Goal: Task Accomplishment & Management: Manage account settings

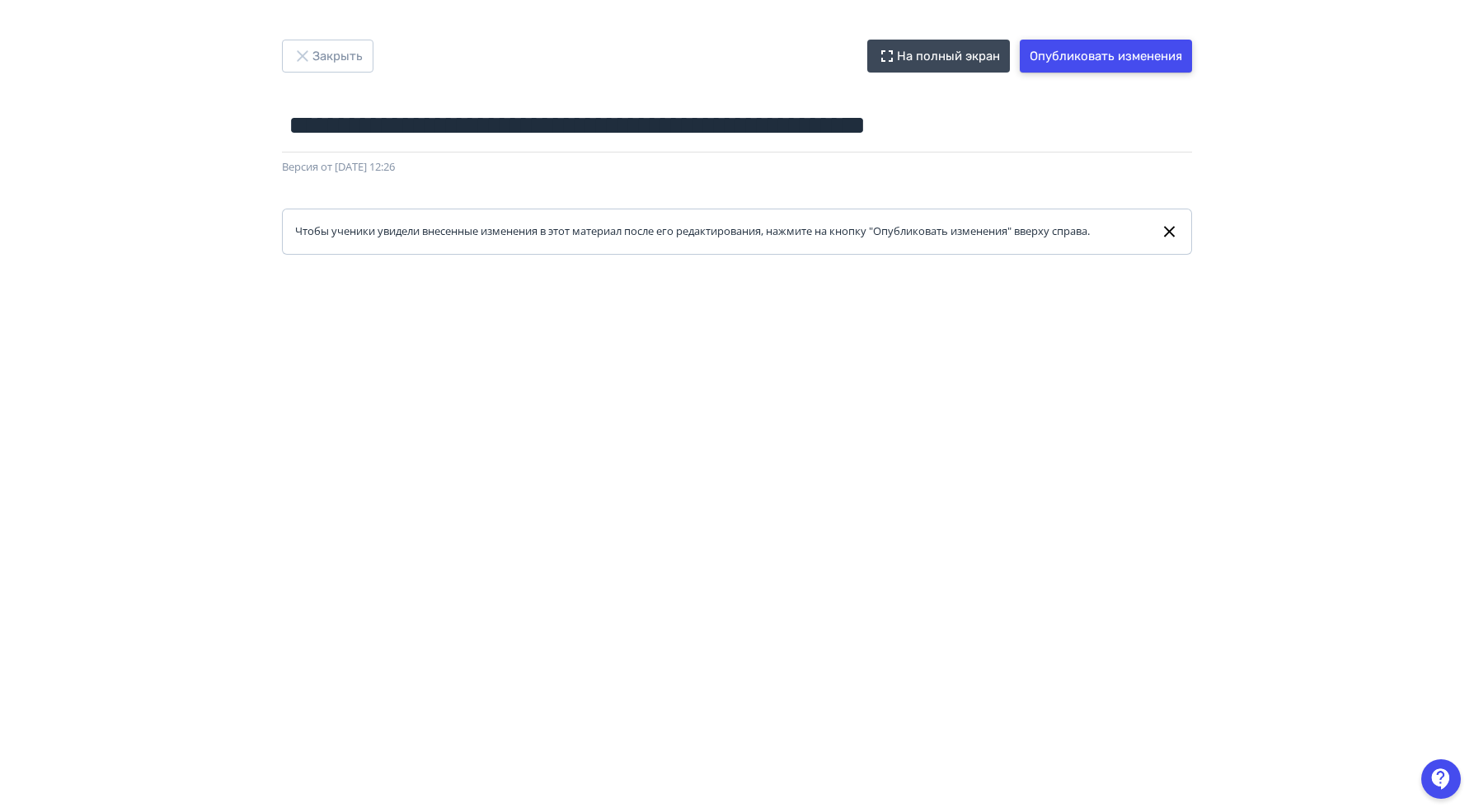
click at [1090, 62] on button "Опубликовать изменения" at bounding box center [1106, 56] width 173 height 33
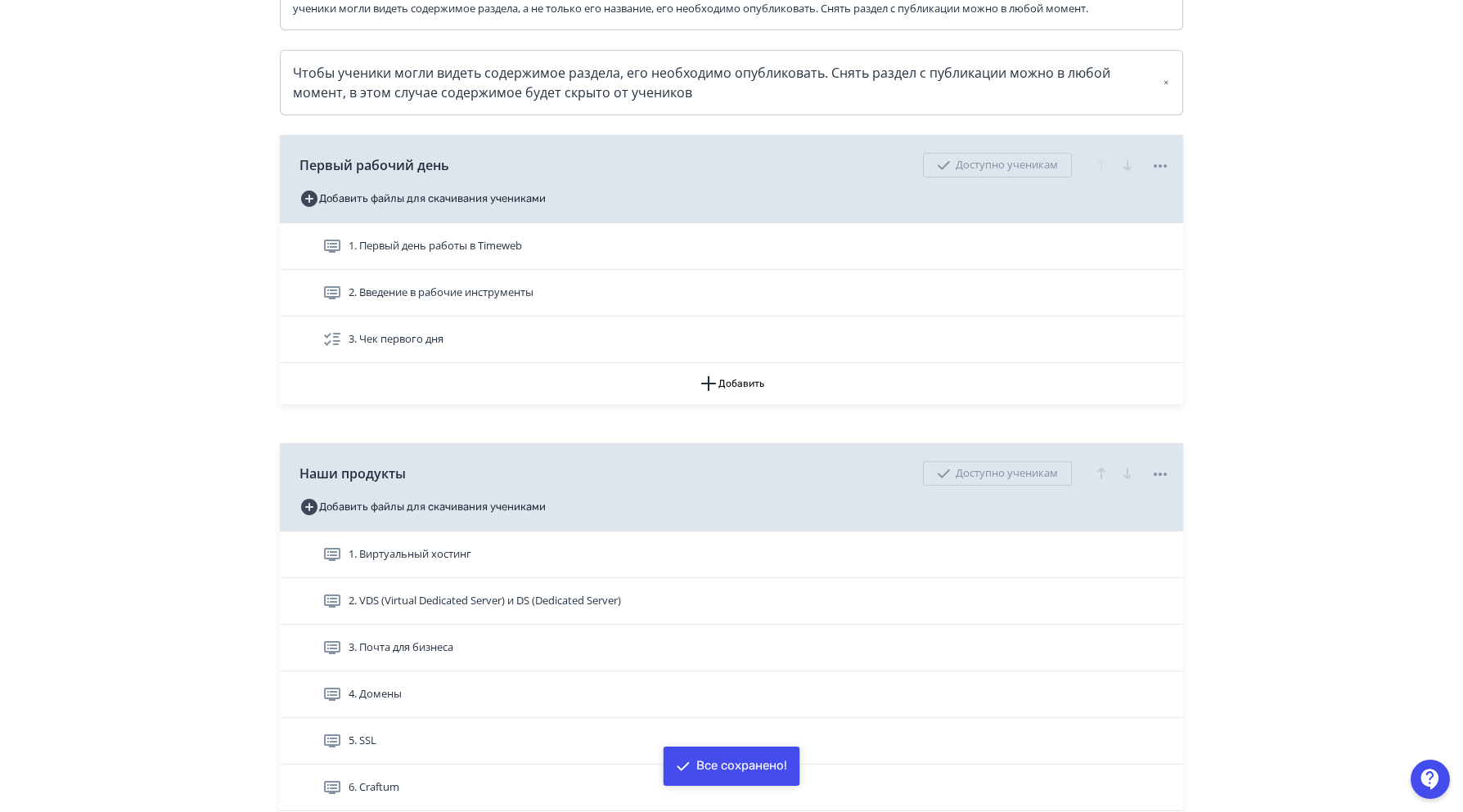
scroll to position [491, 0]
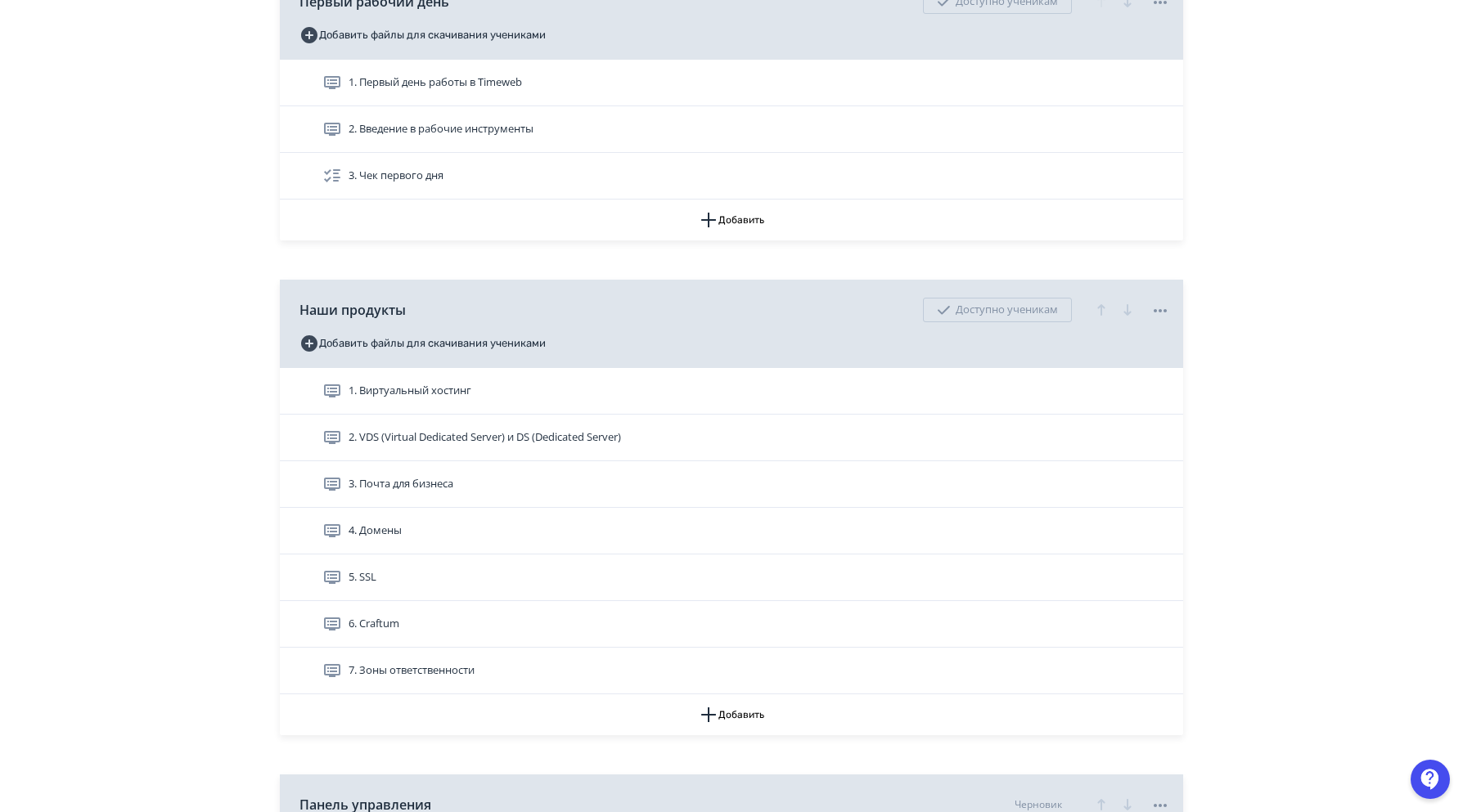
click at [609, 445] on span "2. VDS (Virtual Dedicated Server) и DS (Dedicated Server)" at bounding box center [484, 438] width 273 height 16
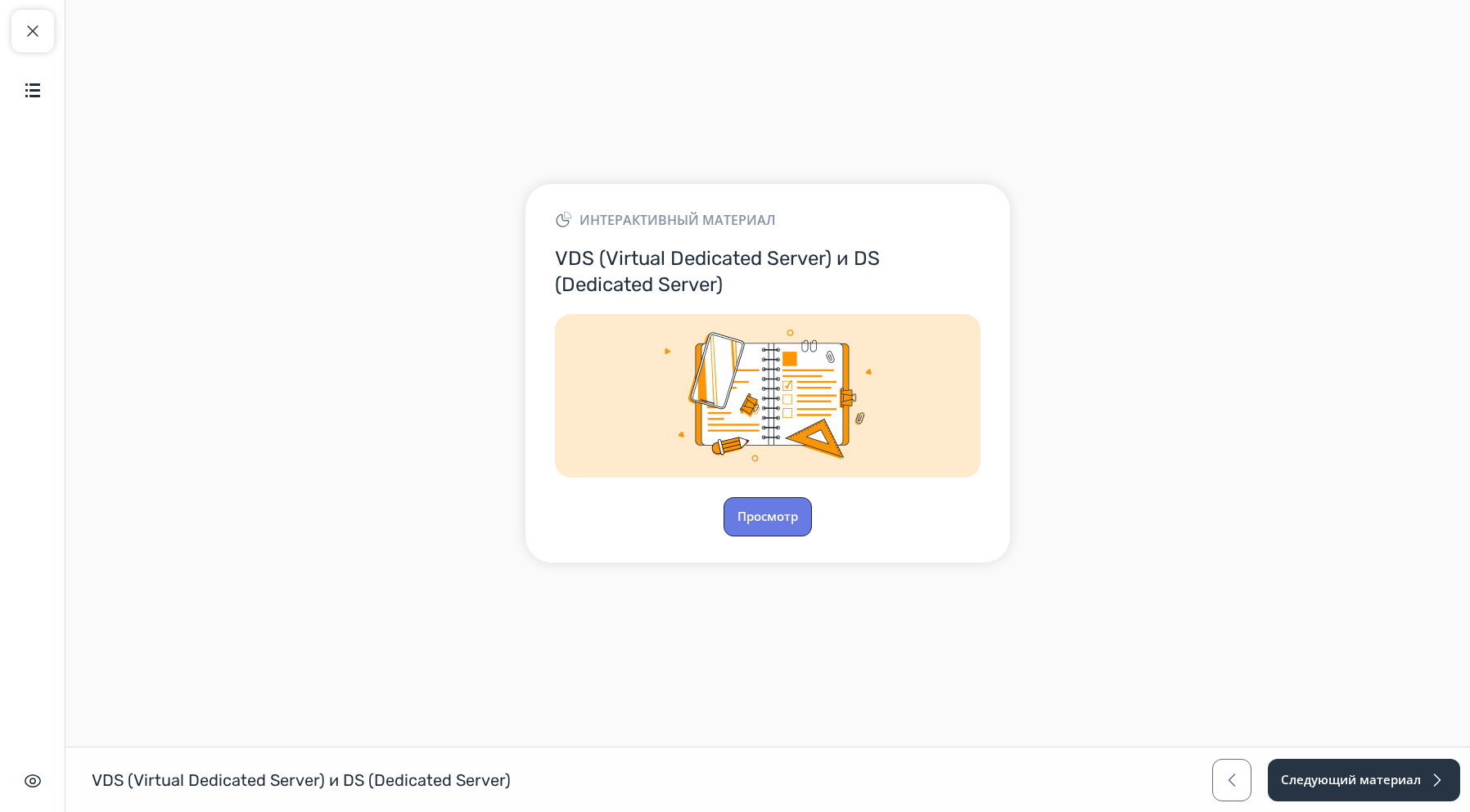
click at [775, 534] on button "Просмотр" at bounding box center [767, 516] width 88 height 39
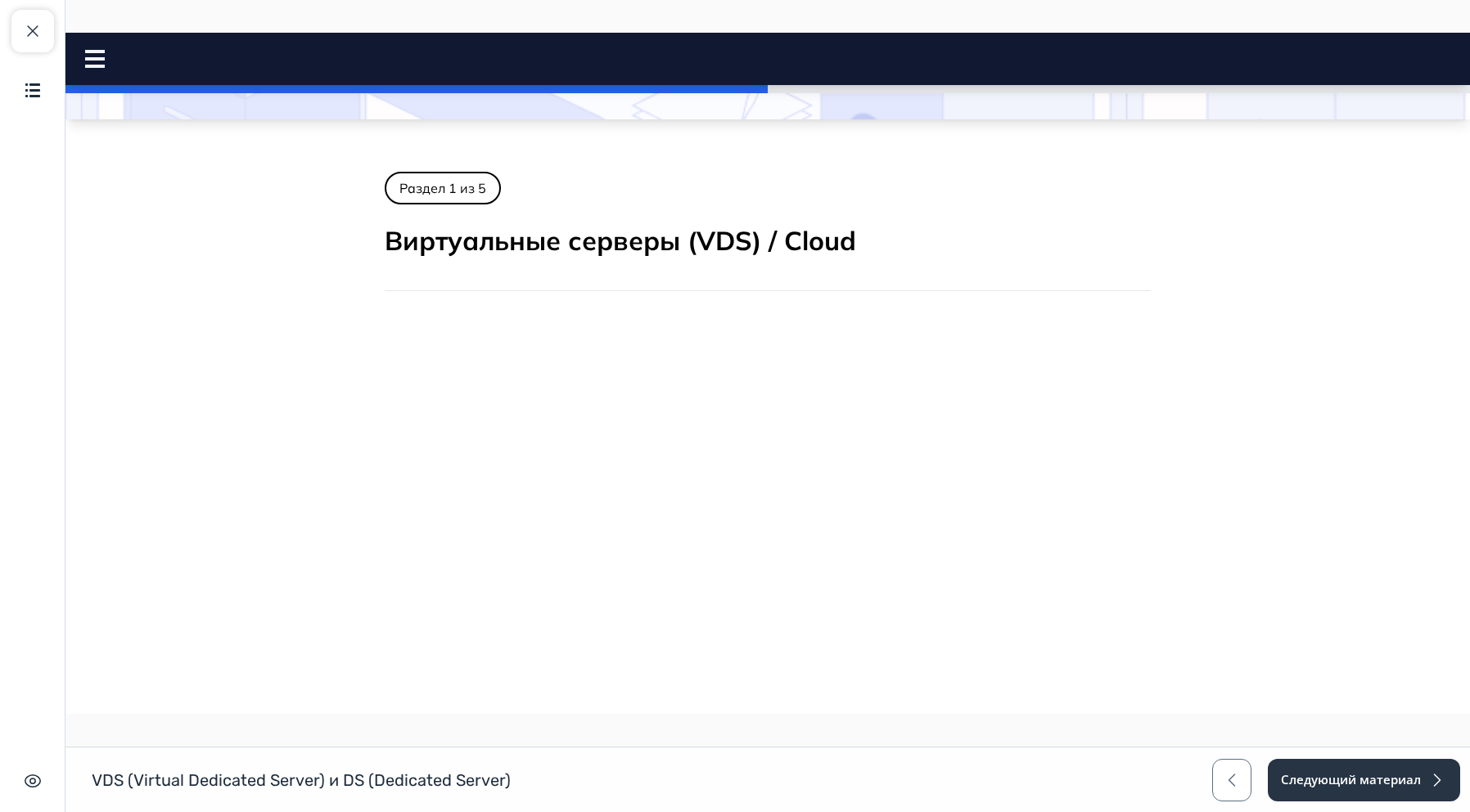
scroll to position [348, 0]
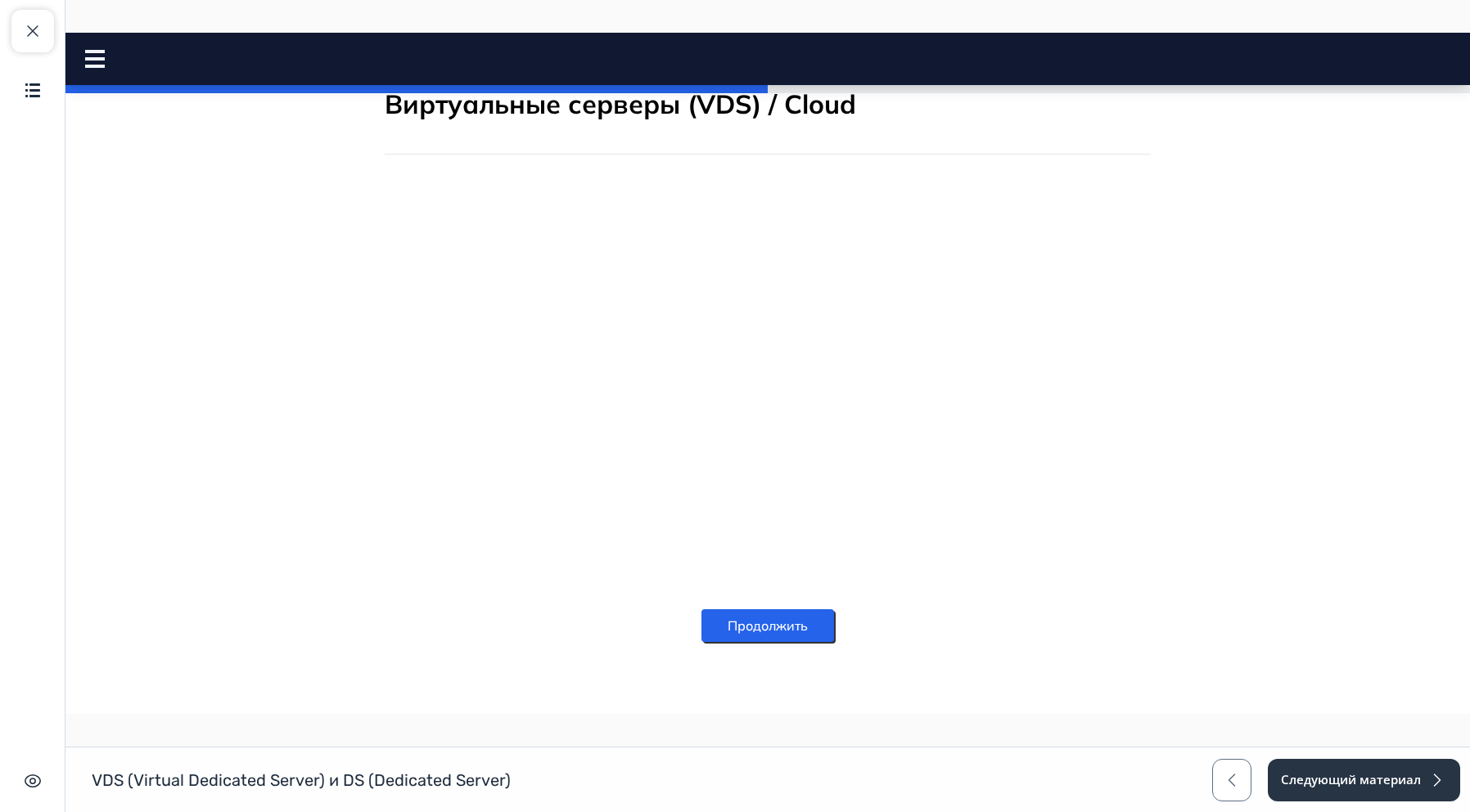
click at [765, 627] on button "Продолжить" at bounding box center [767, 626] width 132 height 33
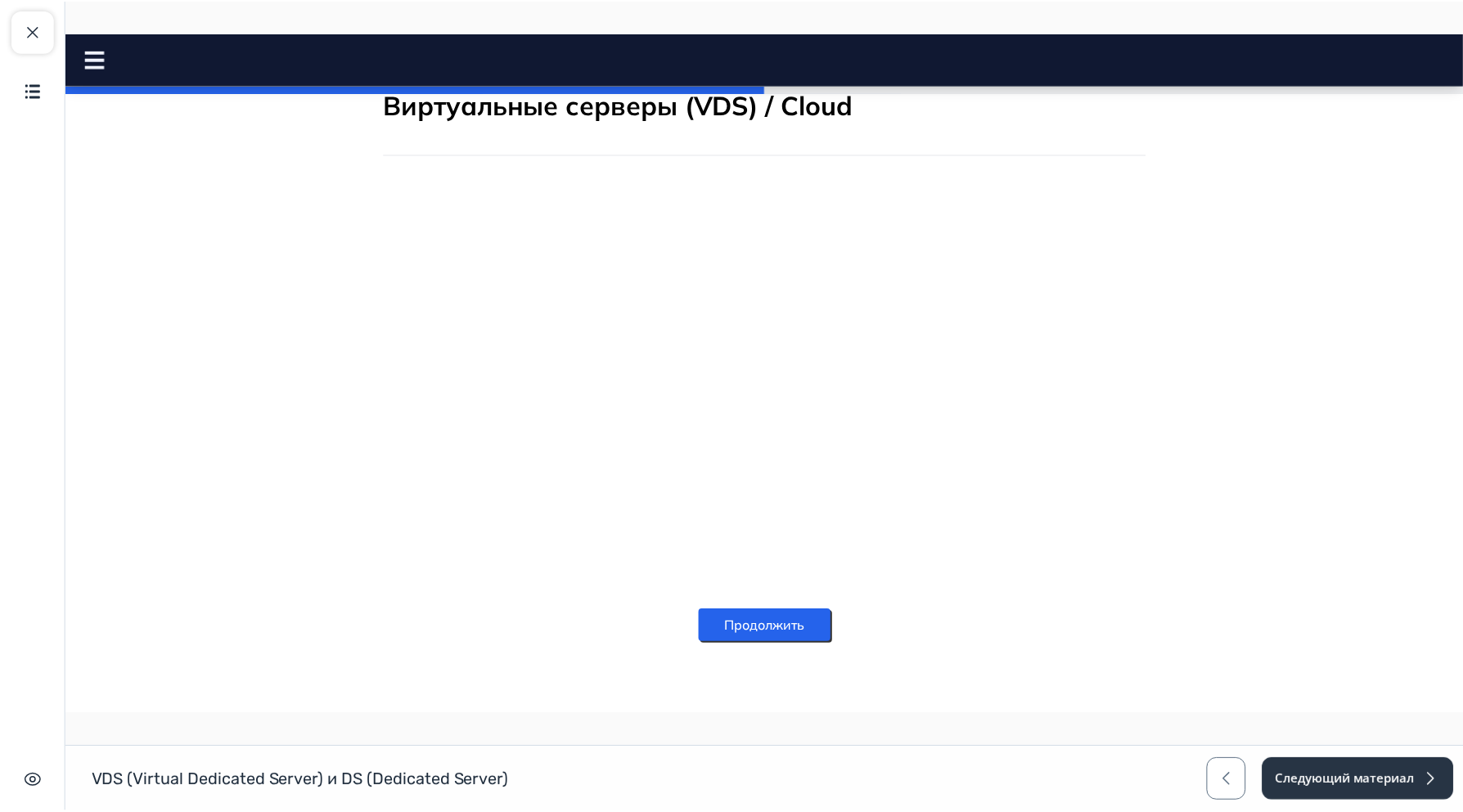
scroll to position [0, 0]
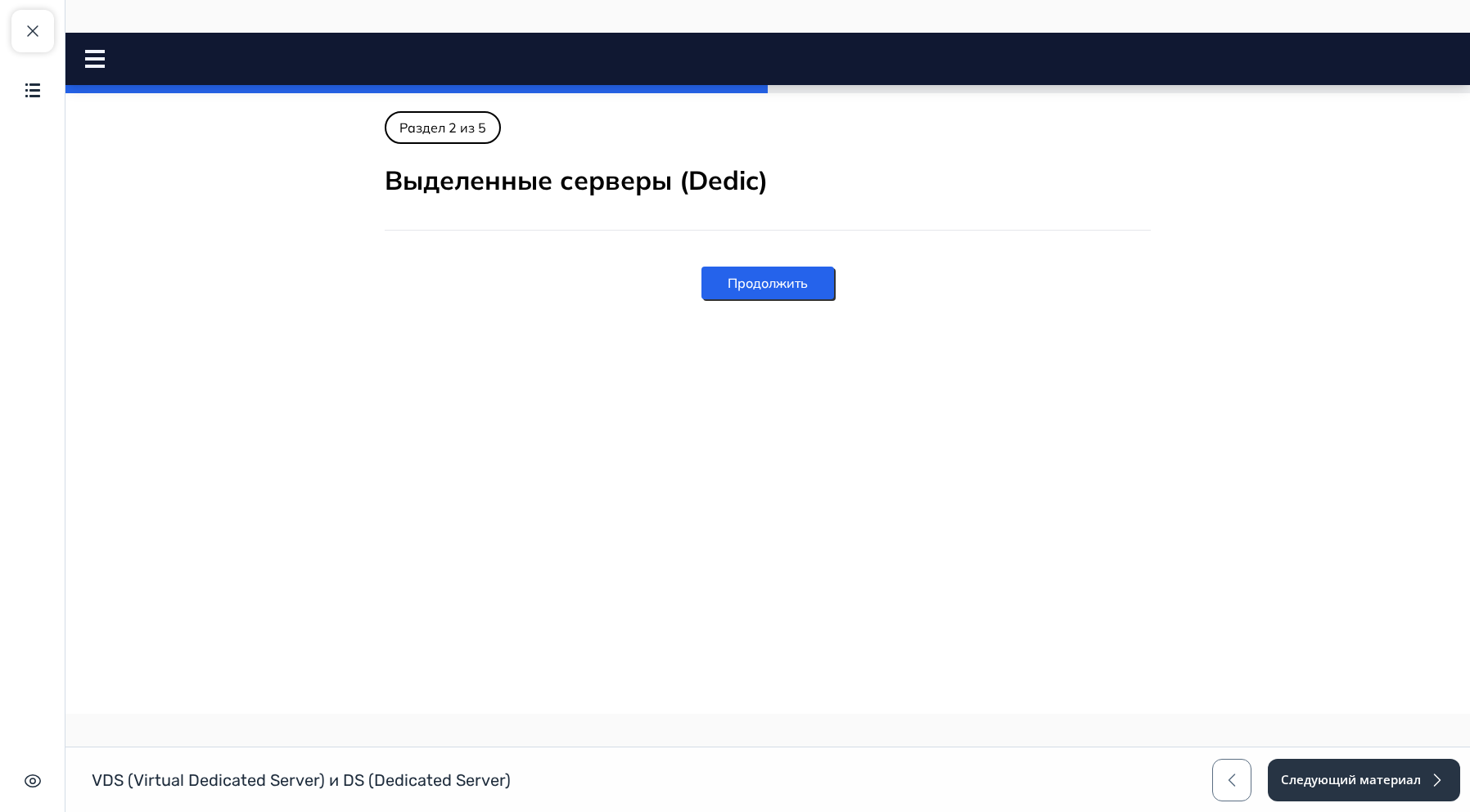
click at [759, 281] on button "Продолжить" at bounding box center [767, 283] width 132 height 33
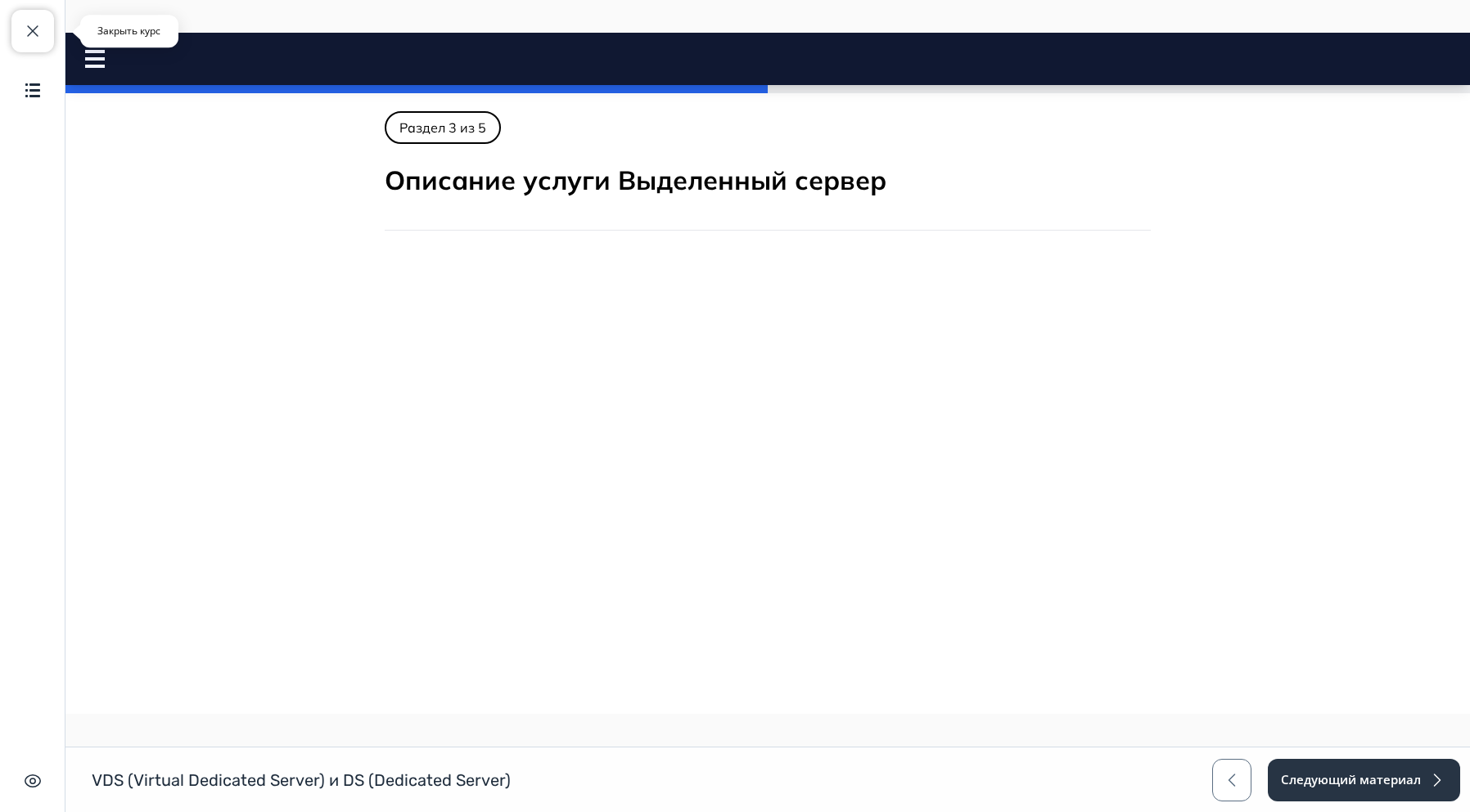
click at [29, 36] on span "button" at bounding box center [32, 31] width 20 height 20
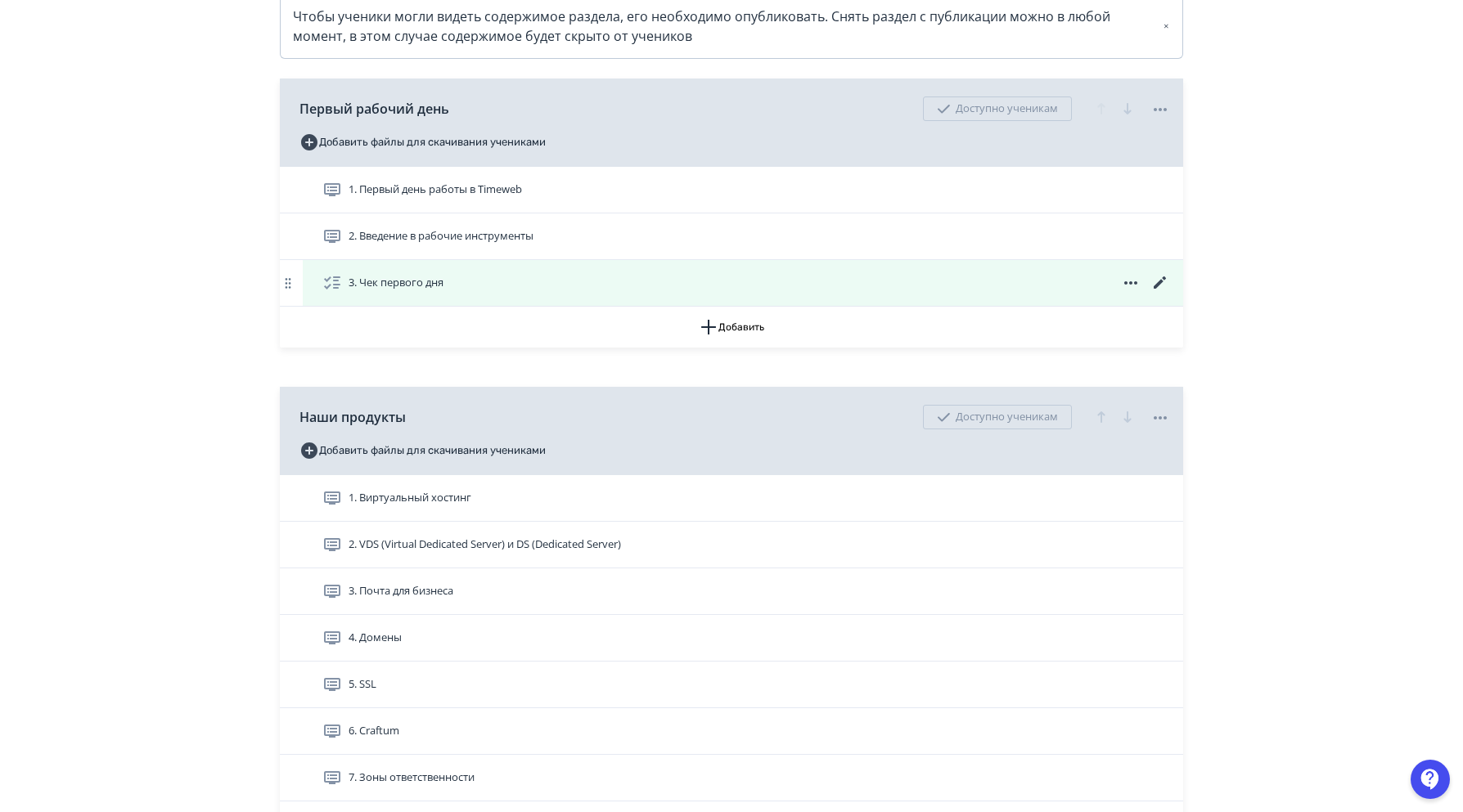
scroll to position [409, 0]
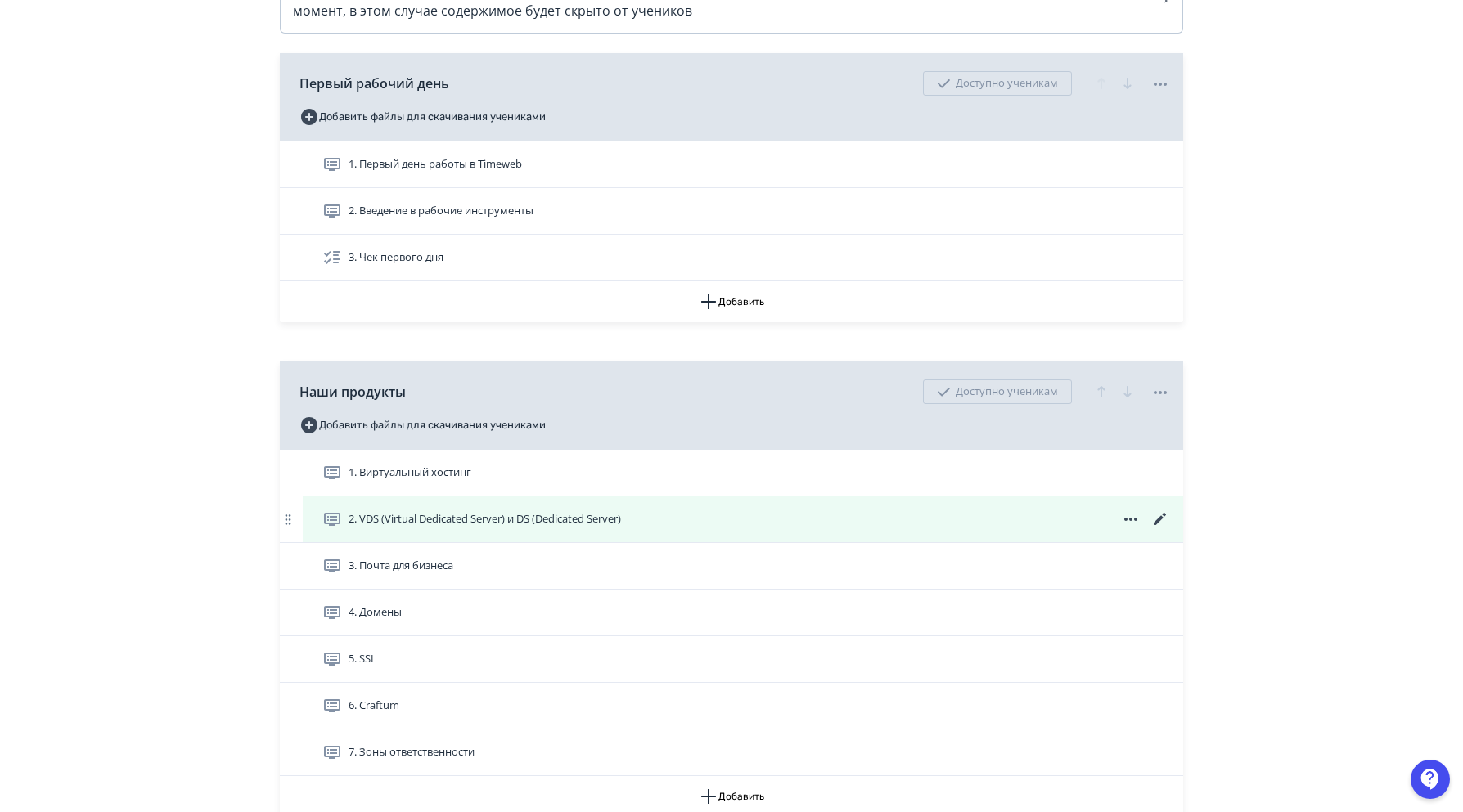
click at [597, 527] on span "2. VDS (Virtual Dedicated Server) и DS (Dedicated Server)" at bounding box center [484, 519] width 273 height 16
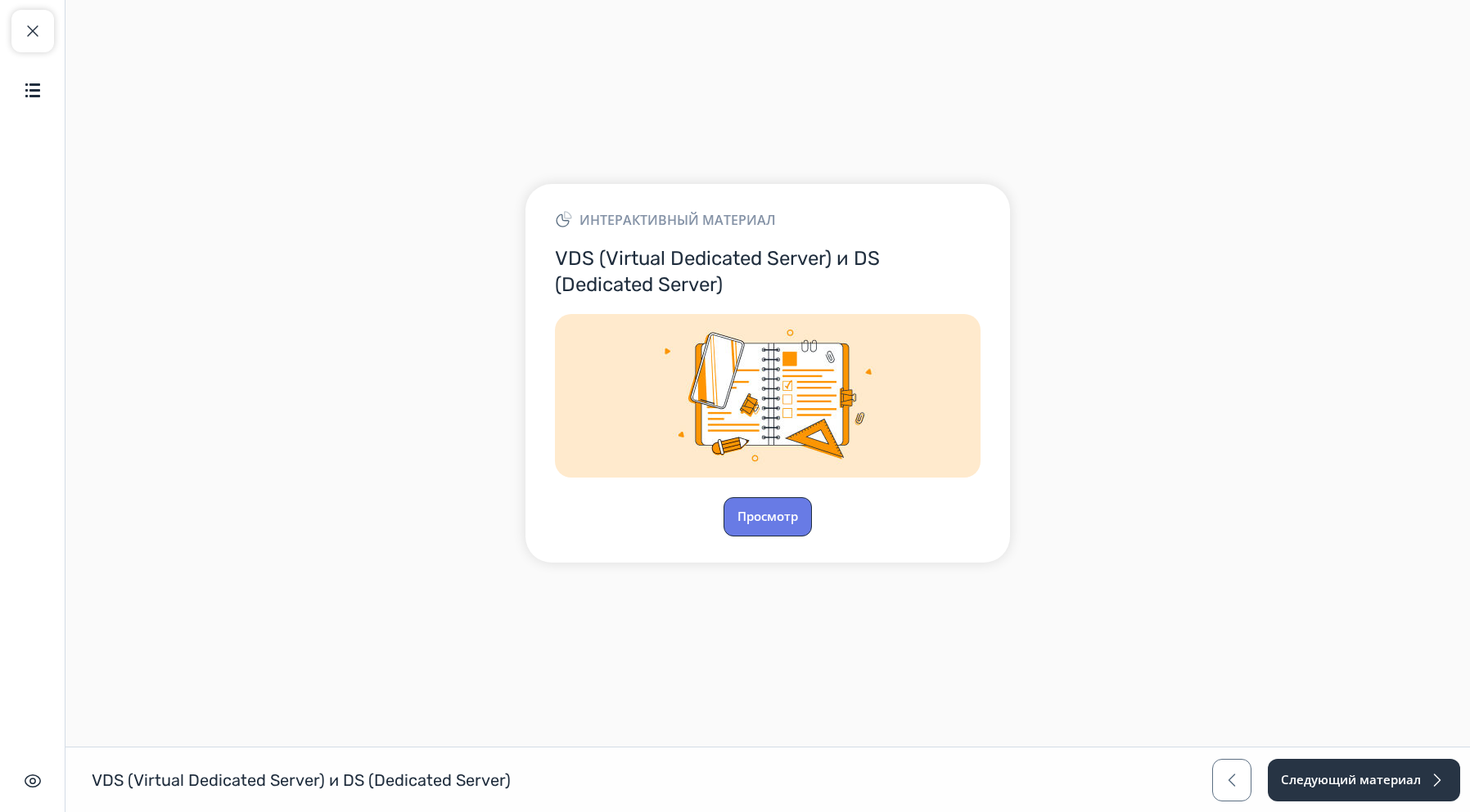
click at [754, 520] on button "Просмотр" at bounding box center [767, 516] width 88 height 39
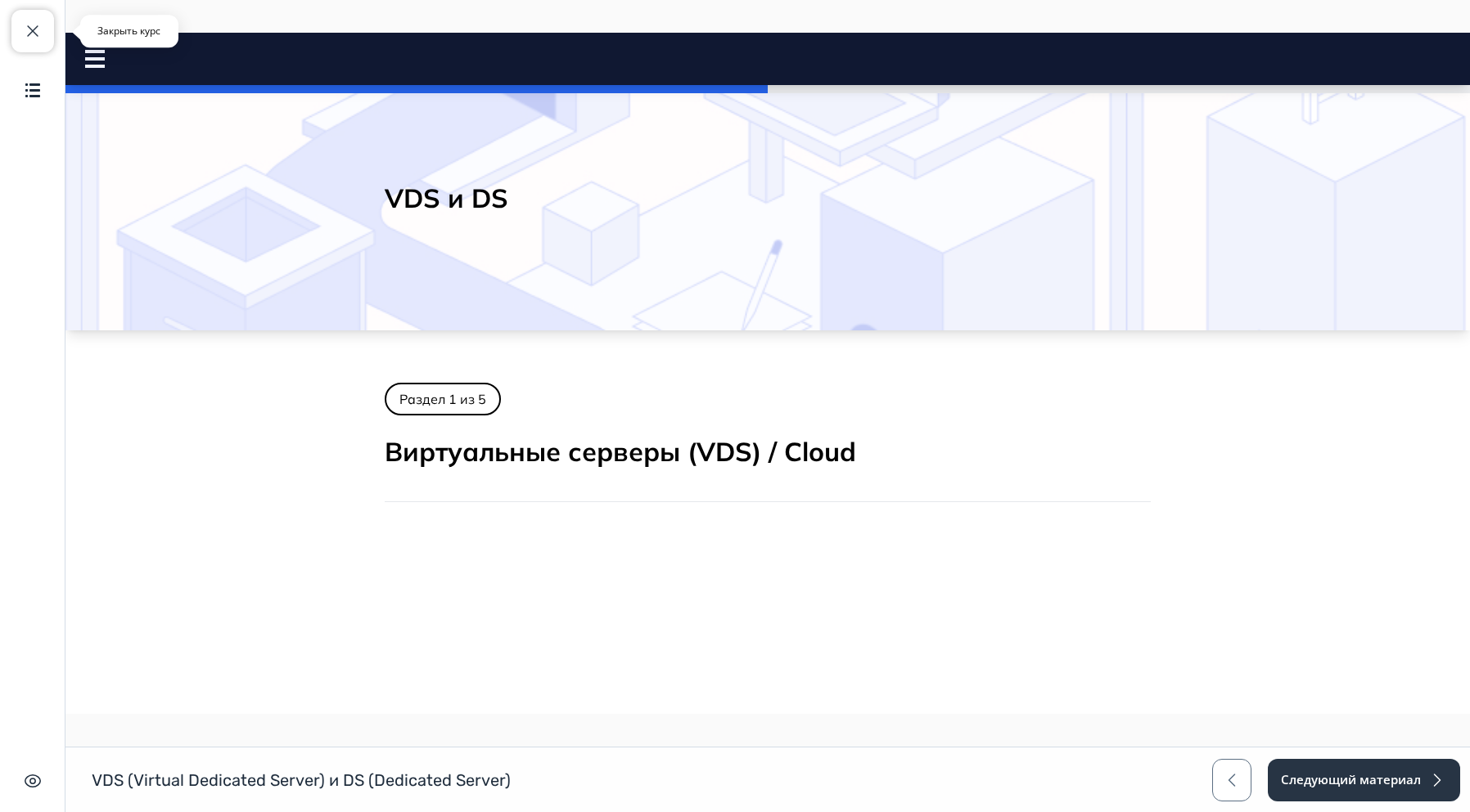
drag, startPoint x: 36, startPoint y: 32, endPoint x: 43, endPoint y: 36, distance: 8.1
click at [36, 32] on span "button" at bounding box center [32, 31] width 20 height 20
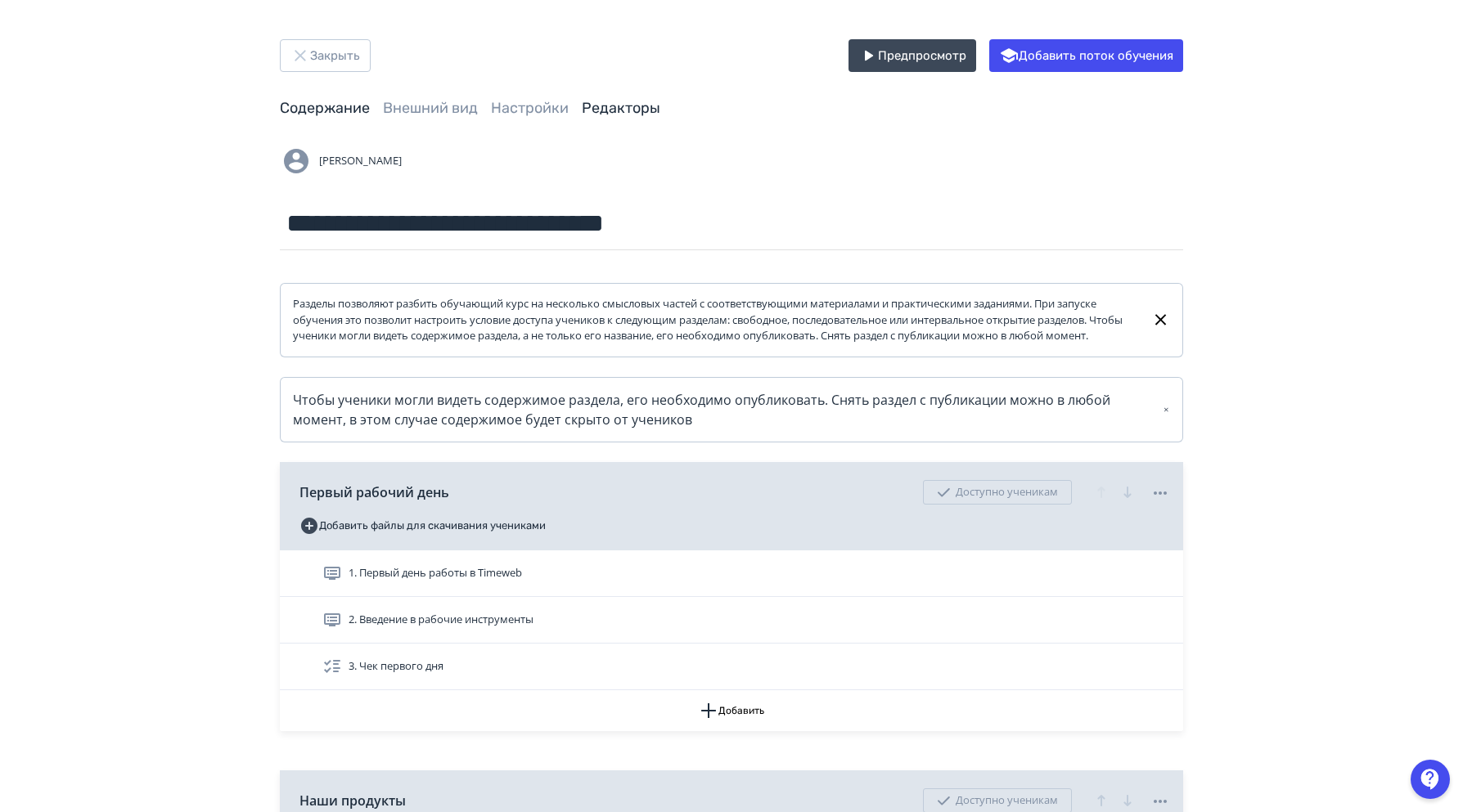
click at [644, 103] on link "Редакторы" at bounding box center [621, 107] width 79 height 18
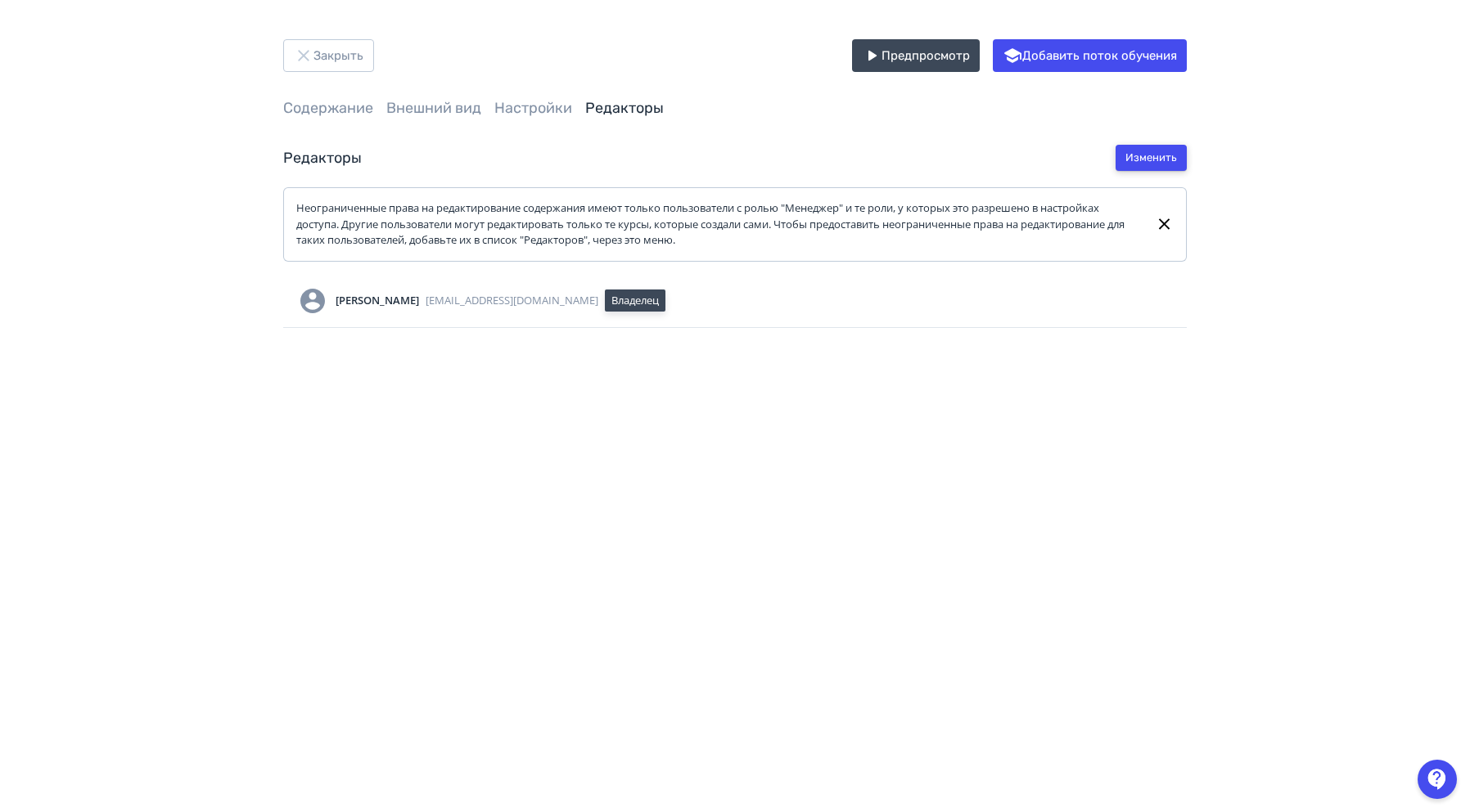
click at [1139, 163] on button "Изменить" at bounding box center [1151, 157] width 71 height 26
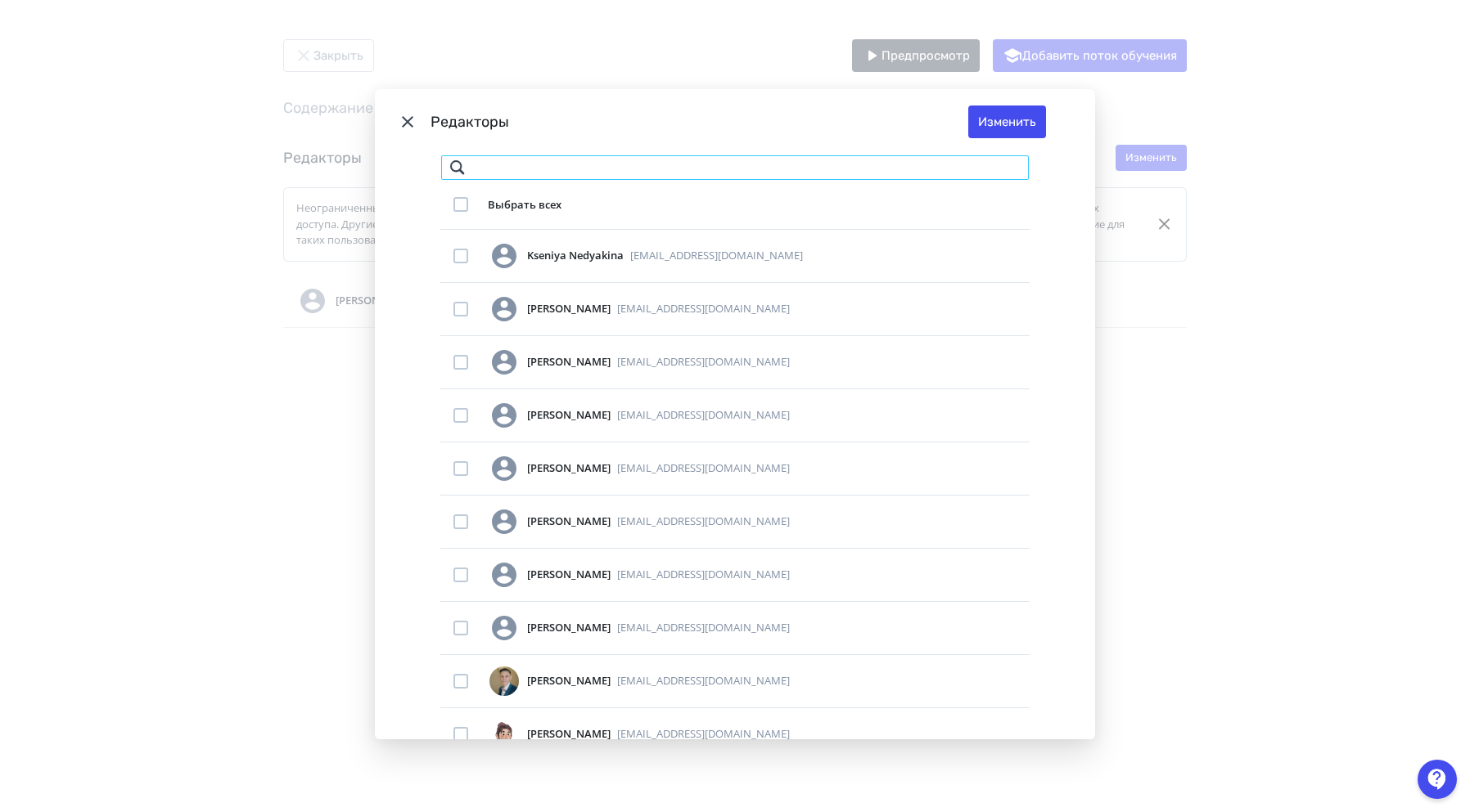
click at [578, 169] on input "Modal" at bounding box center [735, 168] width 589 height 26
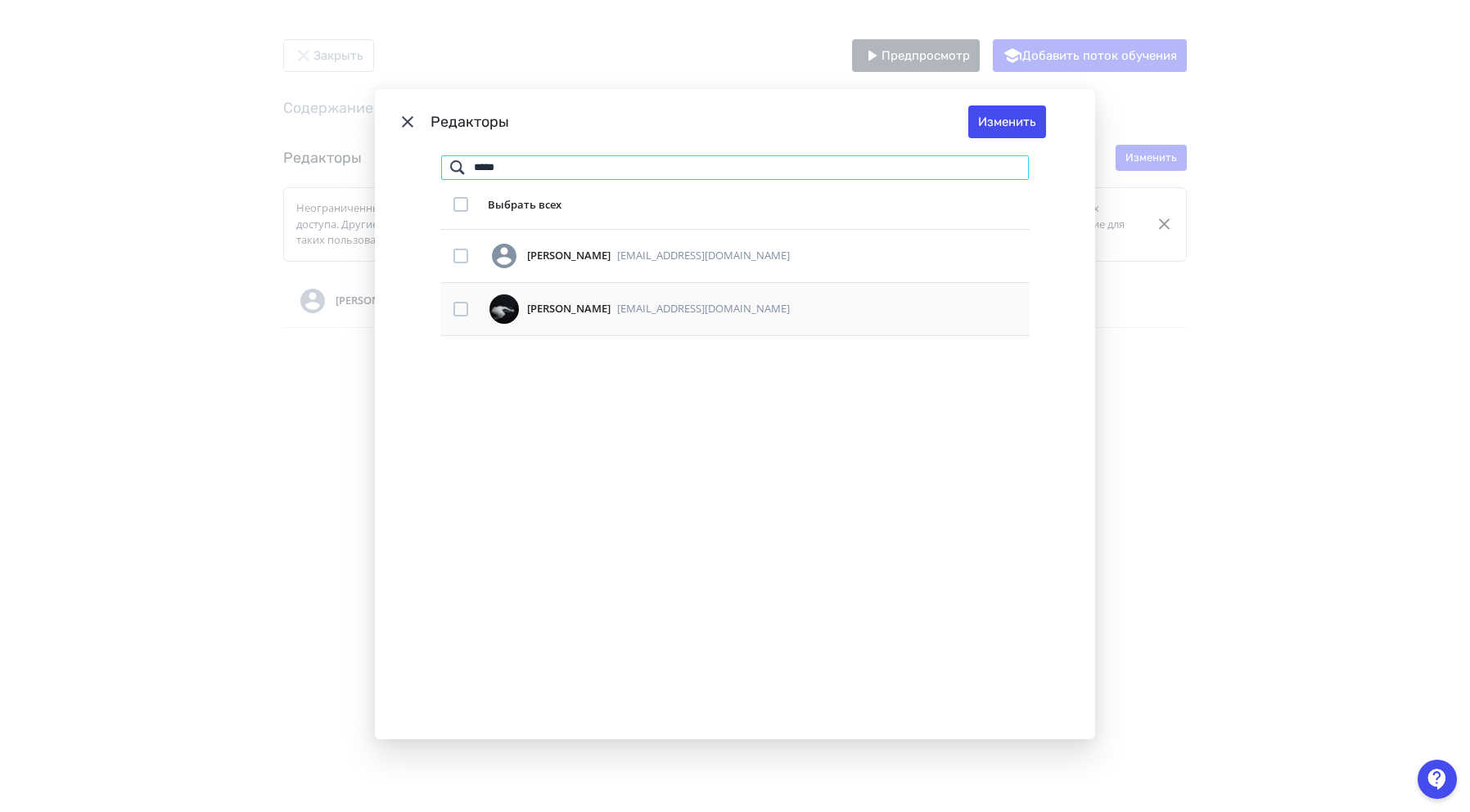
type input "*****"
click at [457, 310] on div "Modal" at bounding box center [460, 309] width 15 height 15
click at [997, 126] on button "Изменить" at bounding box center [1007, 122] width 78 height 33
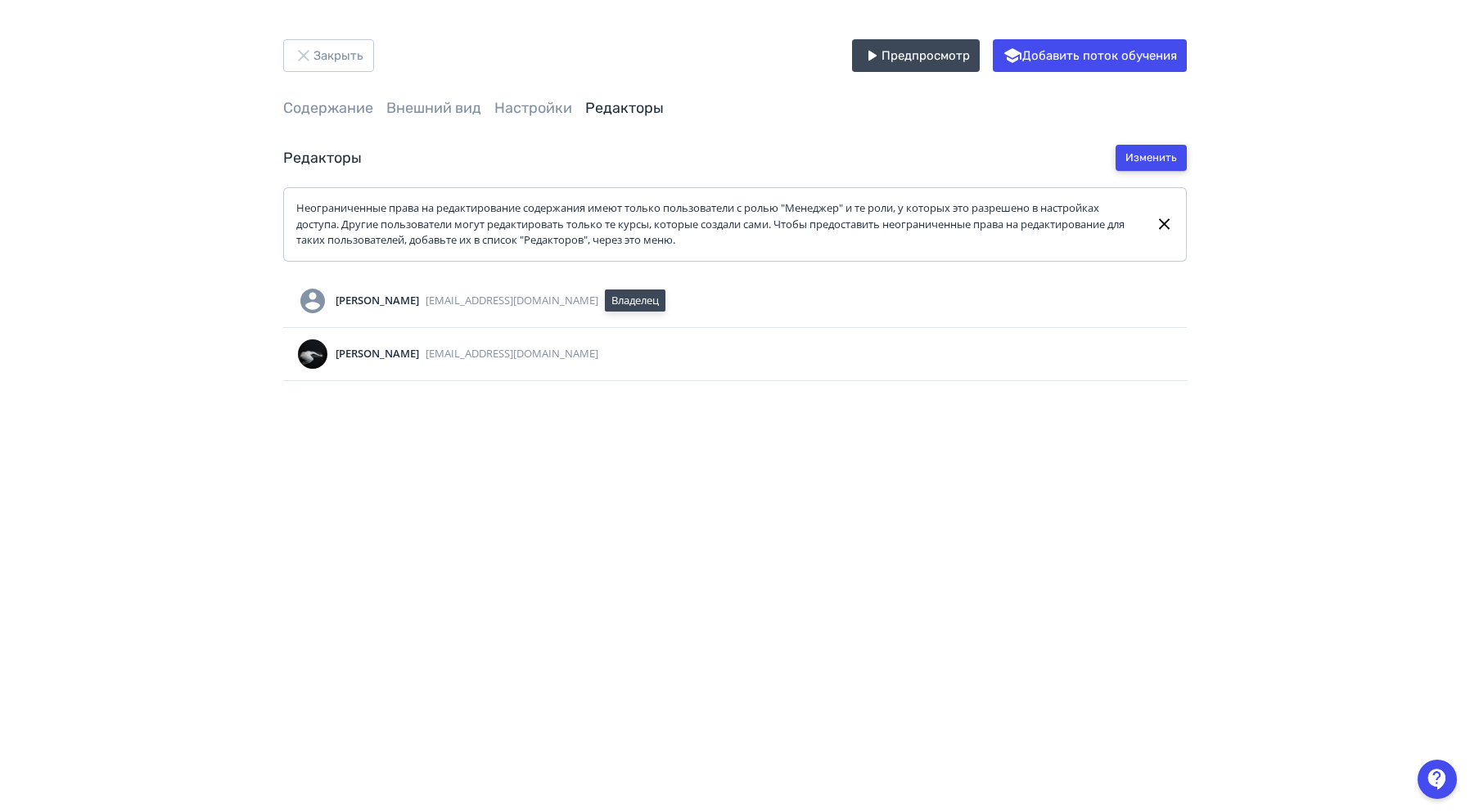
click at [1166, 161] on button "Изменить" at bounding box center [1151, 157] width 71 height 26
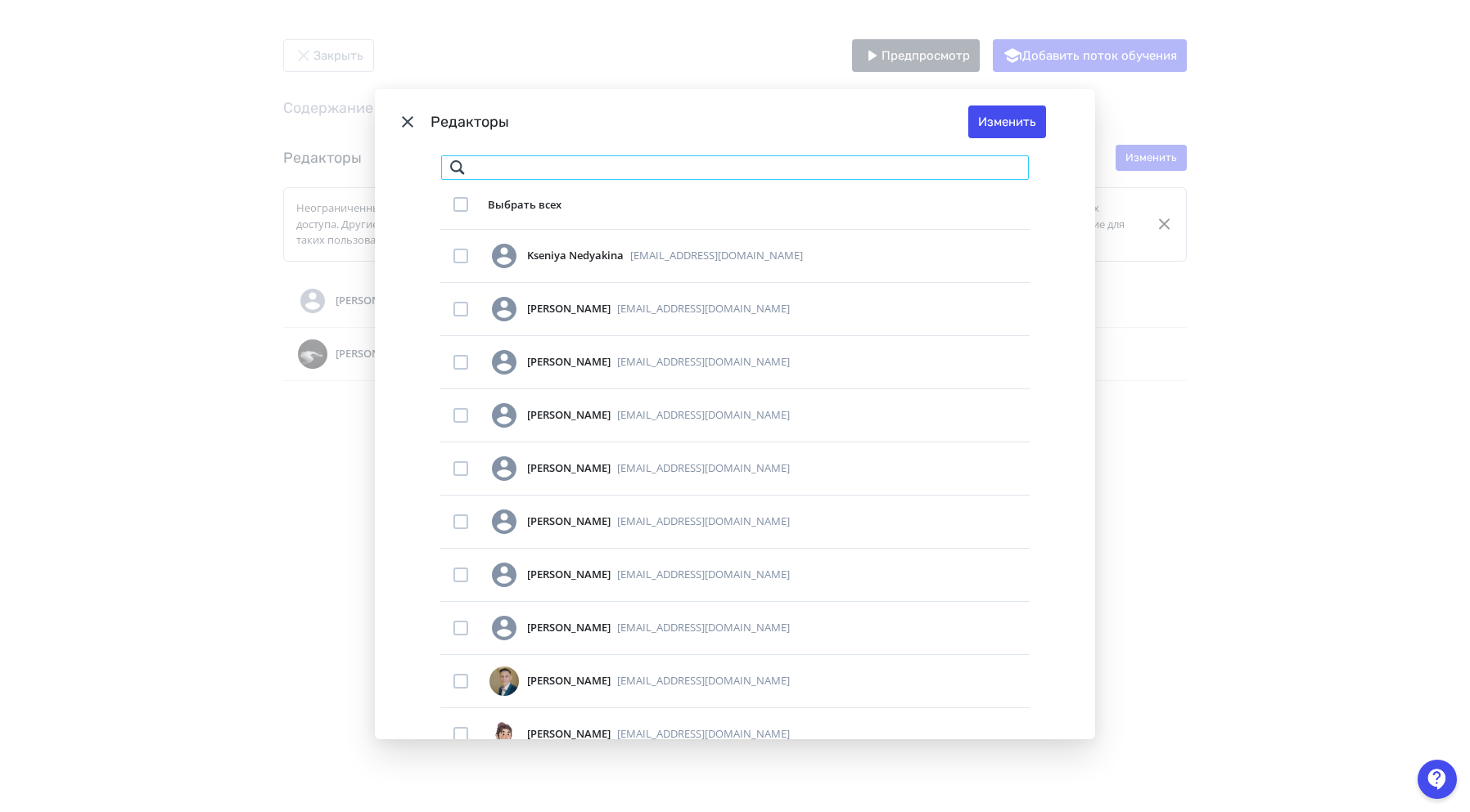
click at [599, 158] on input "Modal" at bounding box center [735, 168] width 589 height 26
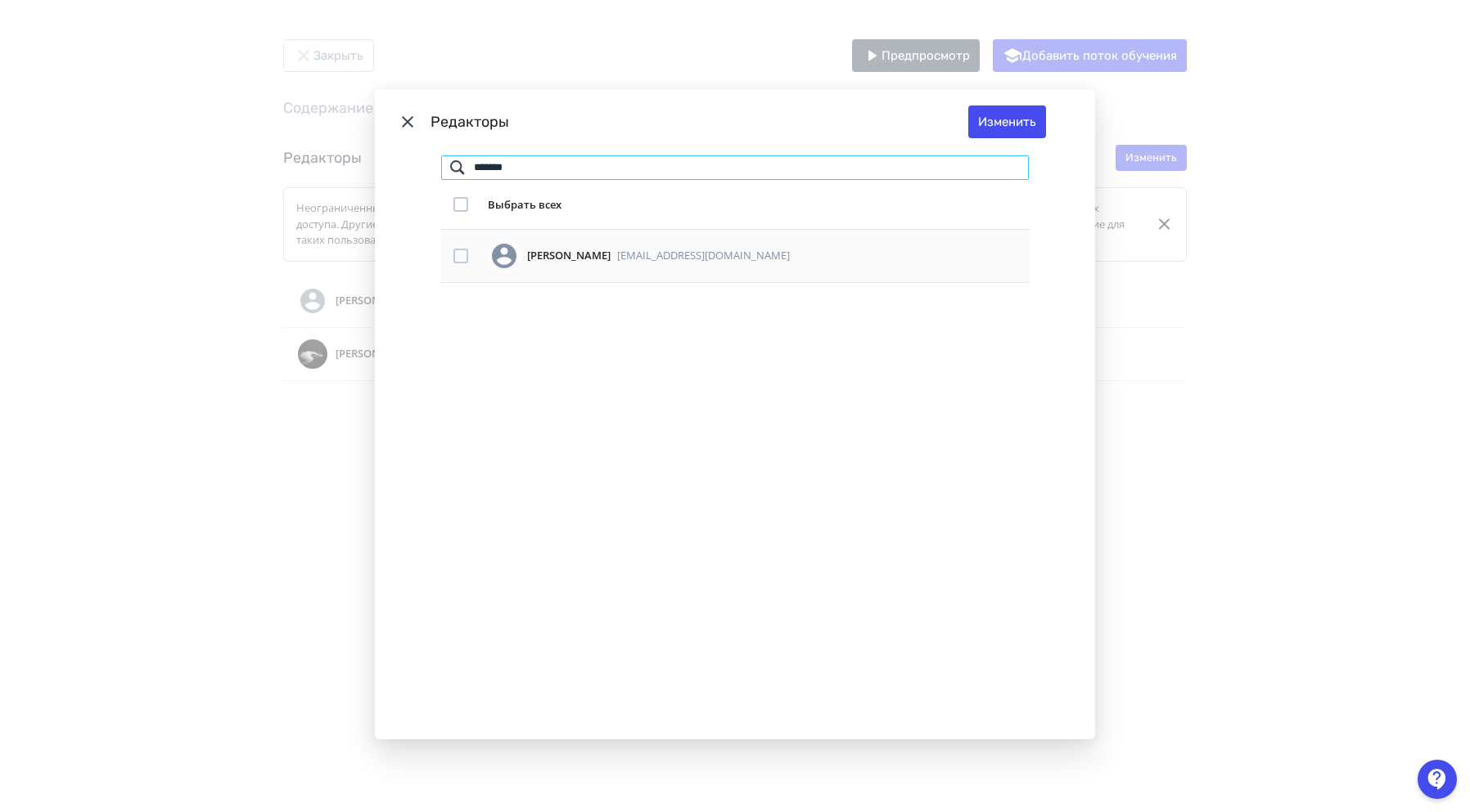
type input "*******"
click at [611, 252] on div "[PERSON_NAME]" at bounding box center [568, 256] width 83 height 16
click at [454, 265] on td "Modal" at bounding box center [460, 255] width 41 height 53
click at [455, 259] on div "Modal" at bounding box center [460, 256] width 15 height 15
click at [998, 119] on button "Изменить" at bounding box center [1007, 122] width 78 height 33
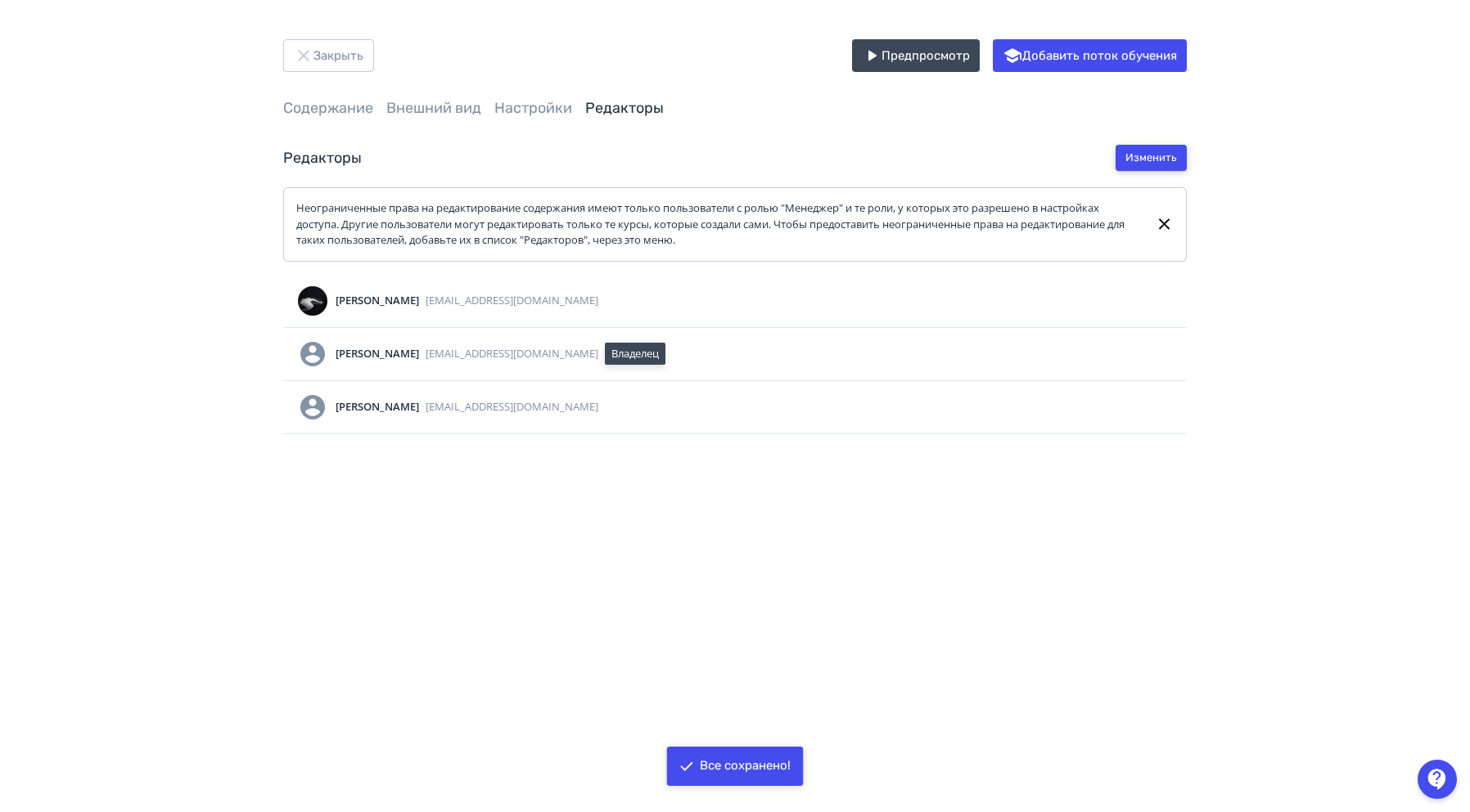
click at [1140, 158] on button "Изменить" at bounding box center [1151, 157] width 71 height 26
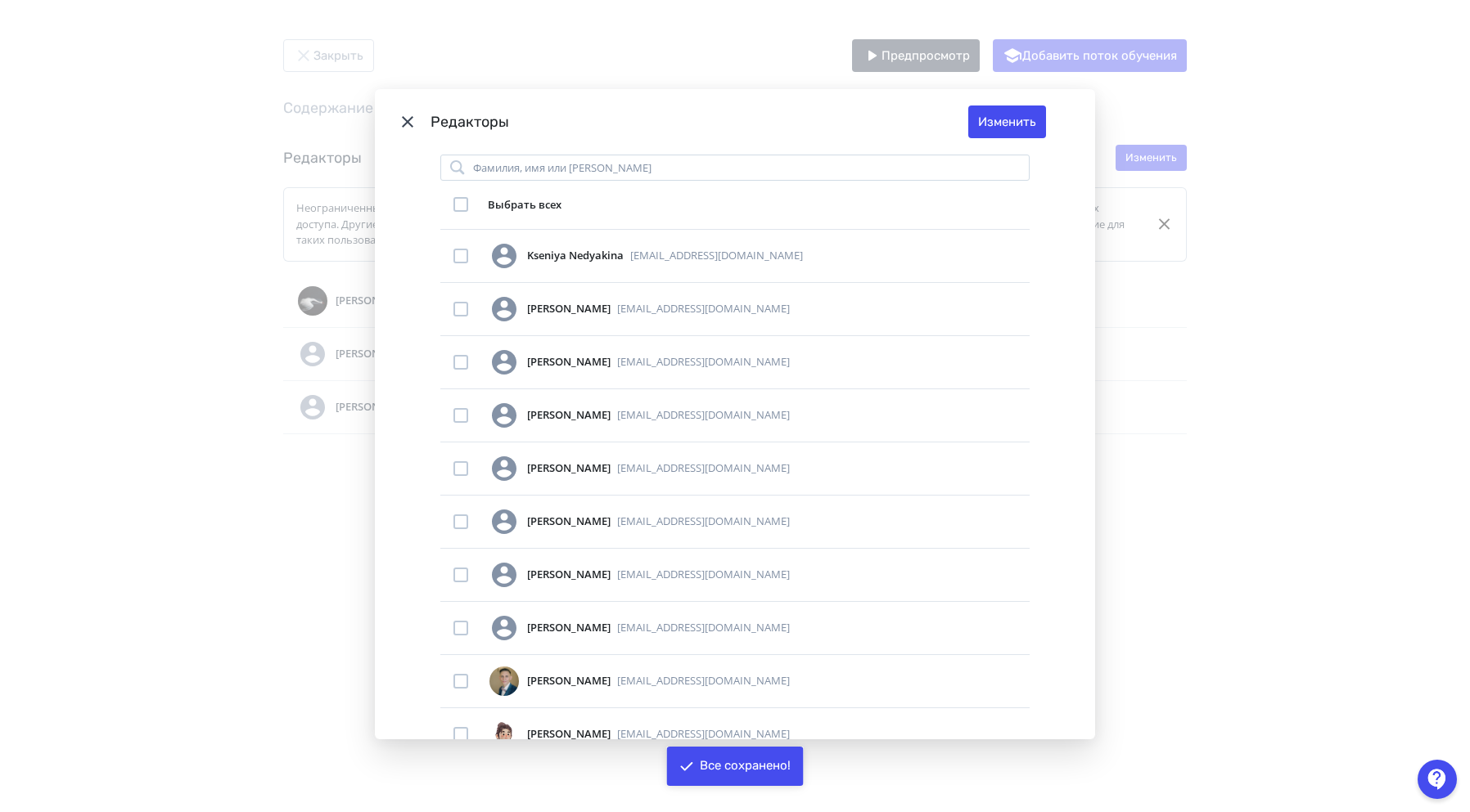
click at [408, 120] on icon "Modal" at bounding box center [408, 122] width 20 height 20
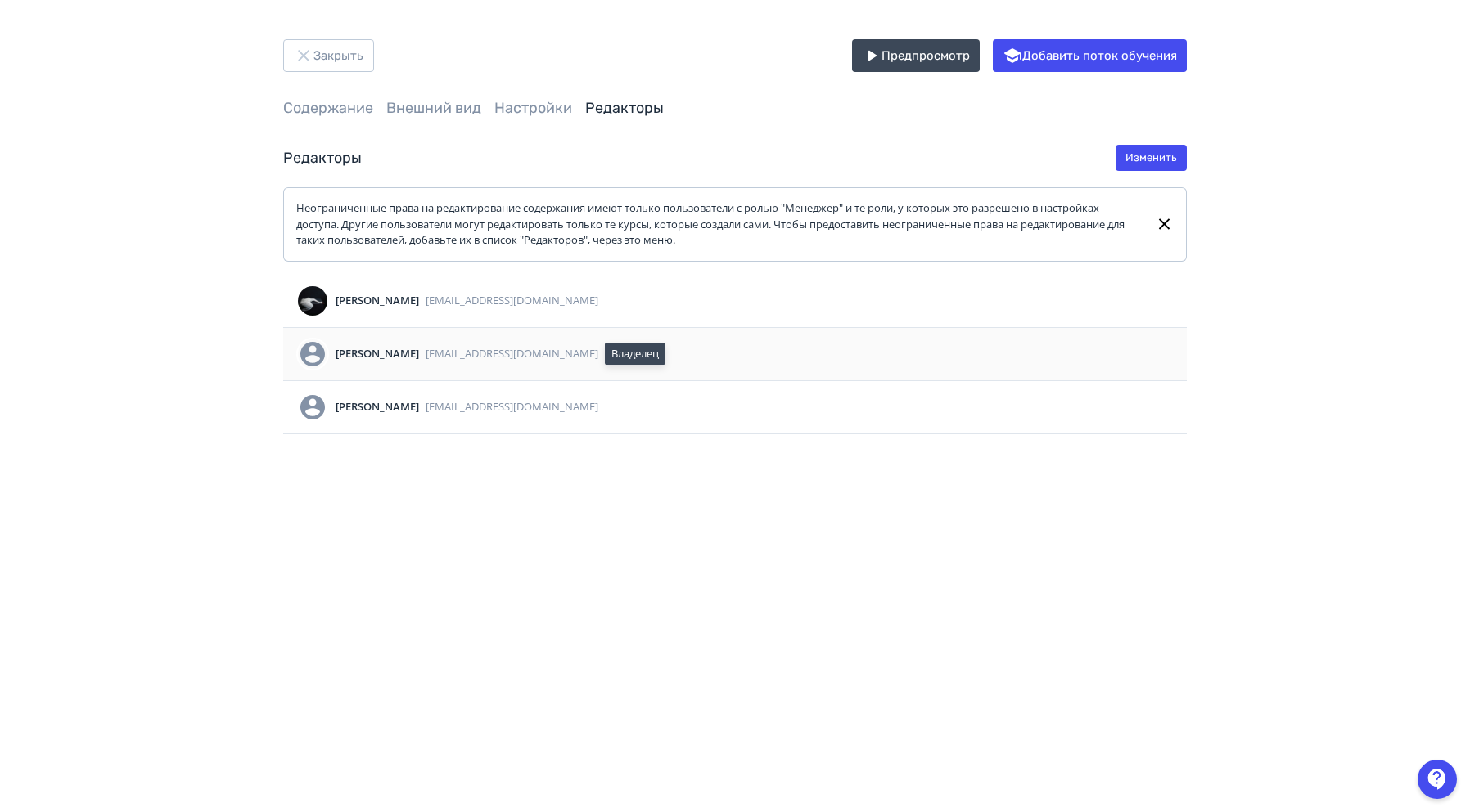
click at [605, 357] on div "Владелец" at bounding box center [635, 354] width 61 height 22
click at [547, 110] on link "Настройки" at bounding box center [533, 107] width 78 height 18
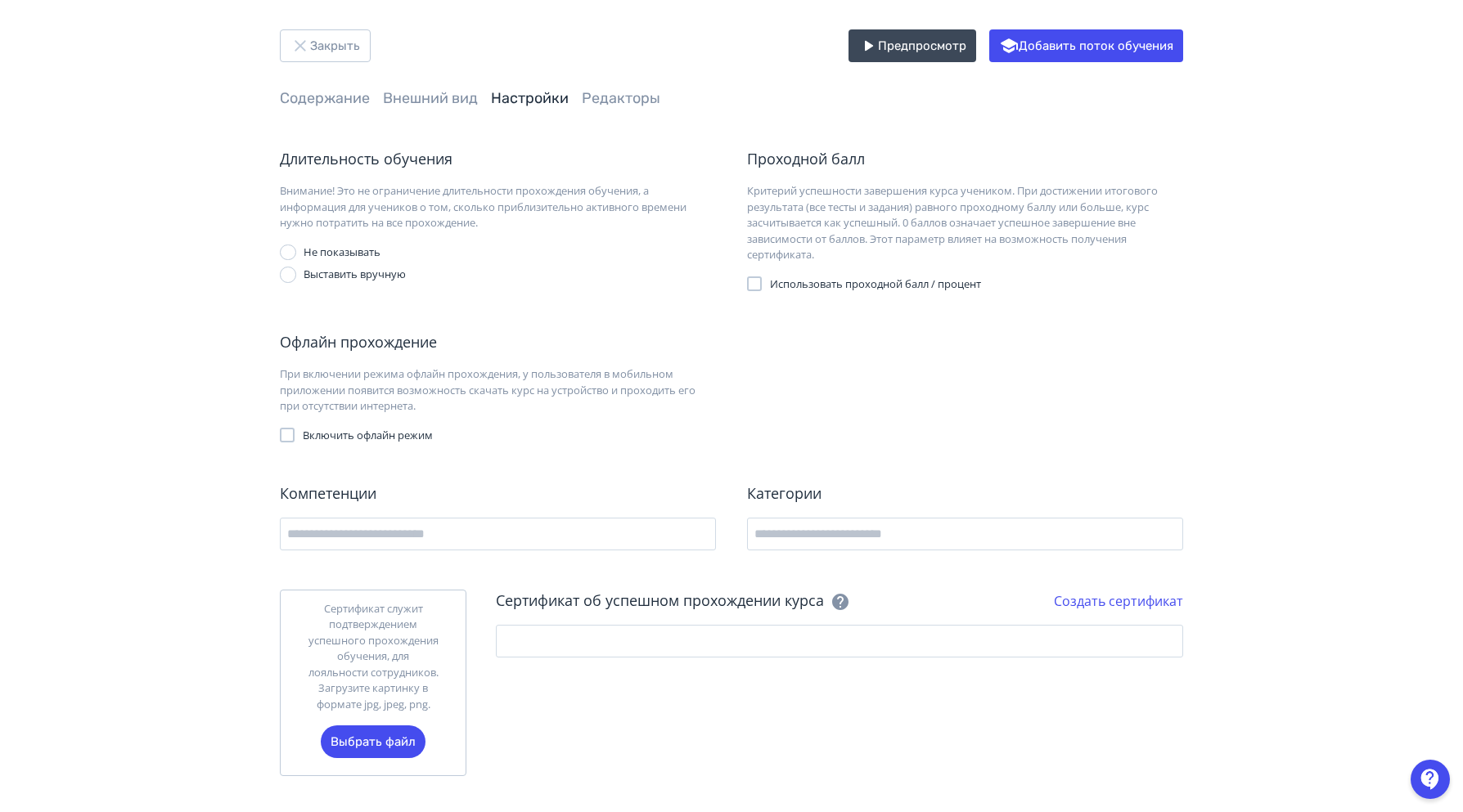
scroll to position [13, 0]
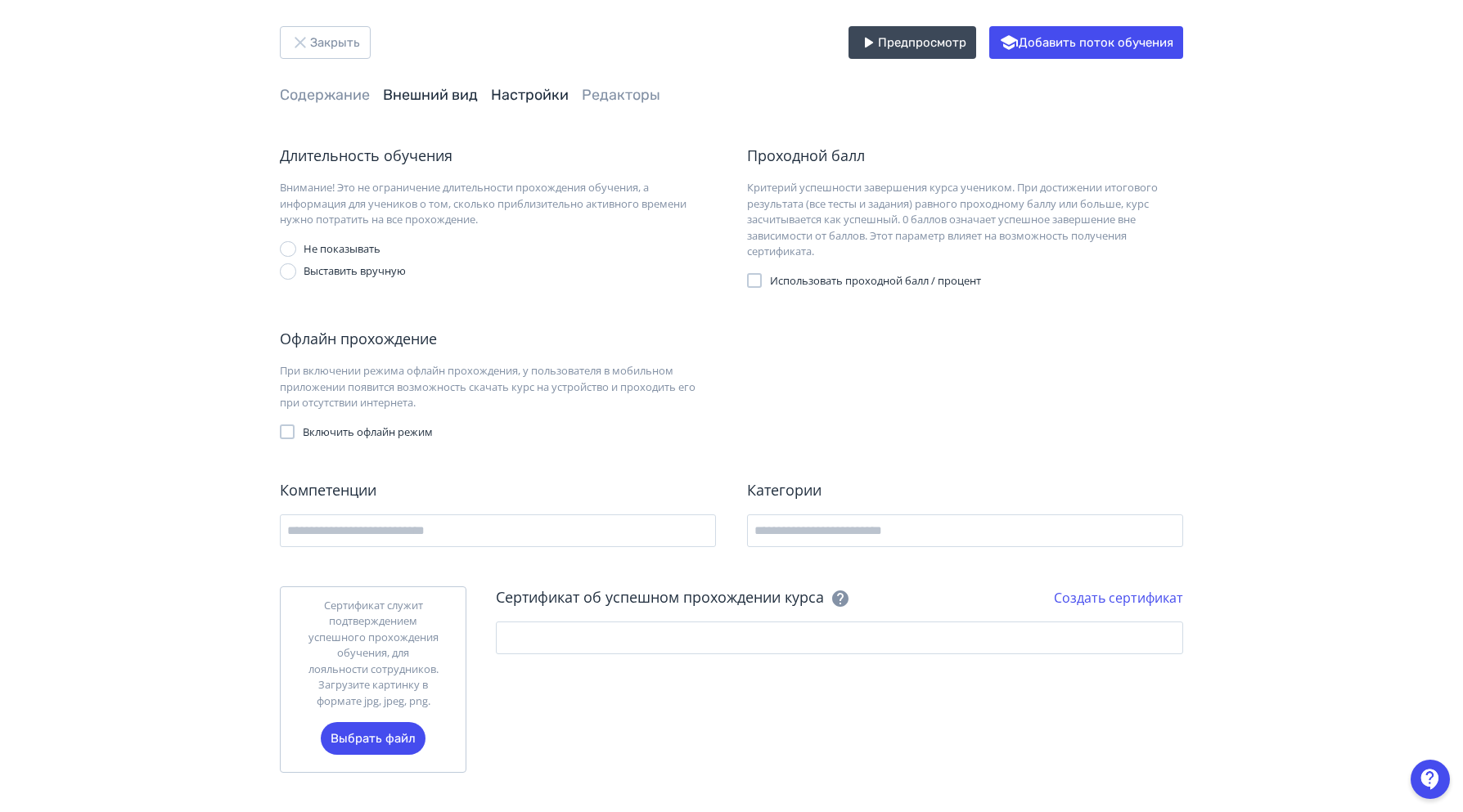
click at [427, 96] on link "Внешний вид" at bounding box center [431, 94] width 95 height 18
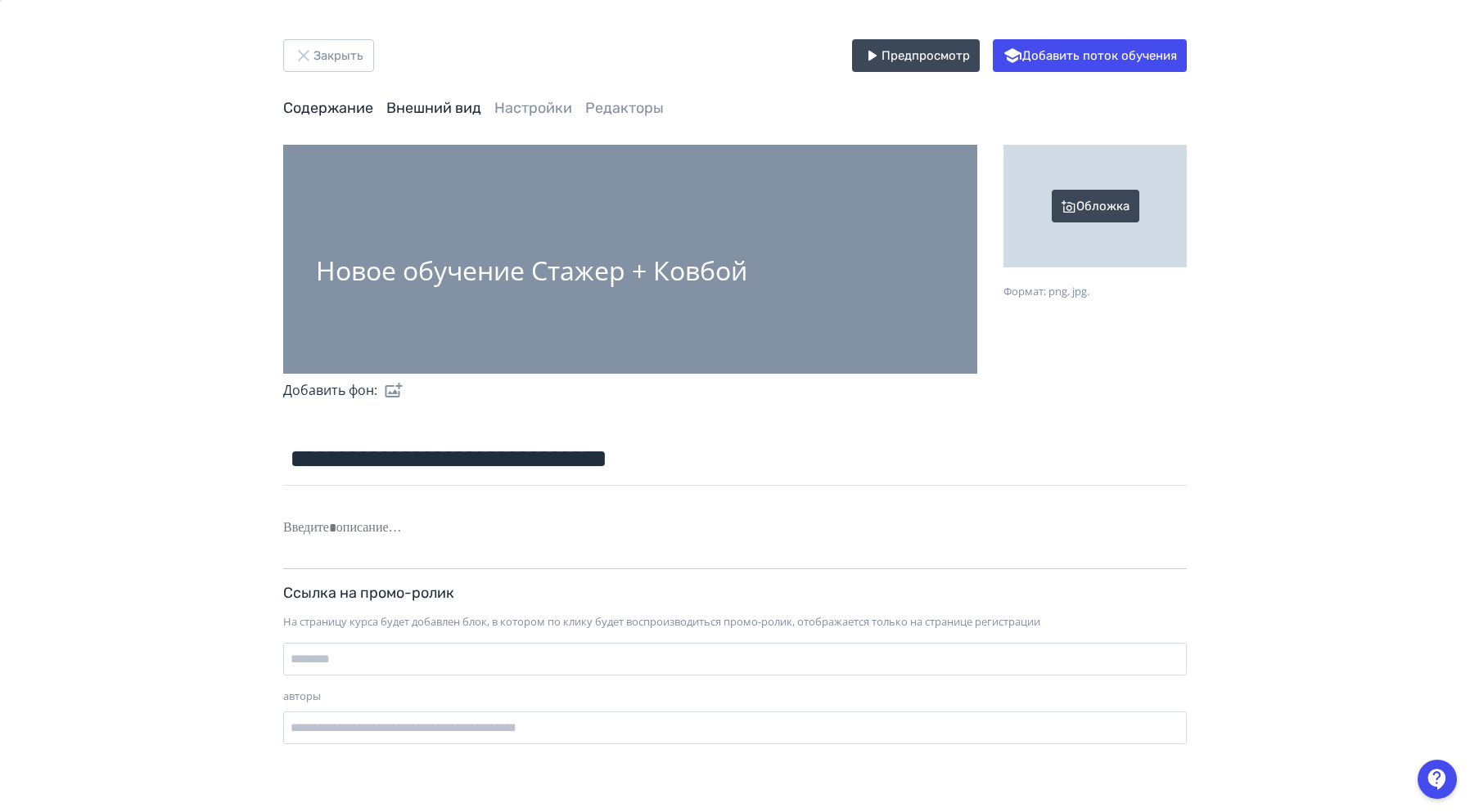
click at [335, 107] on link "Содержание" at bounding box center [328, 107] width 90 height 18
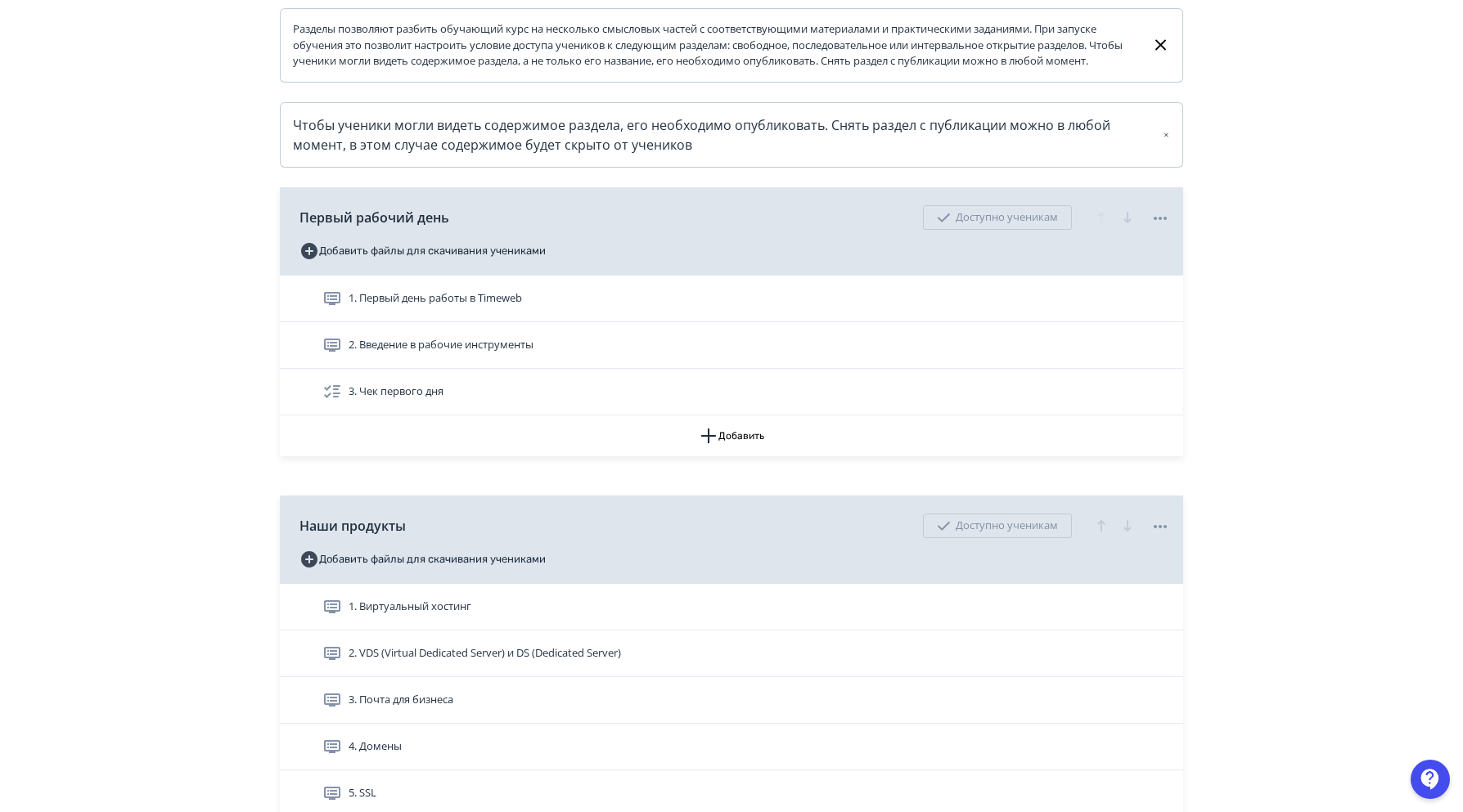
scroll to position [491, 0]
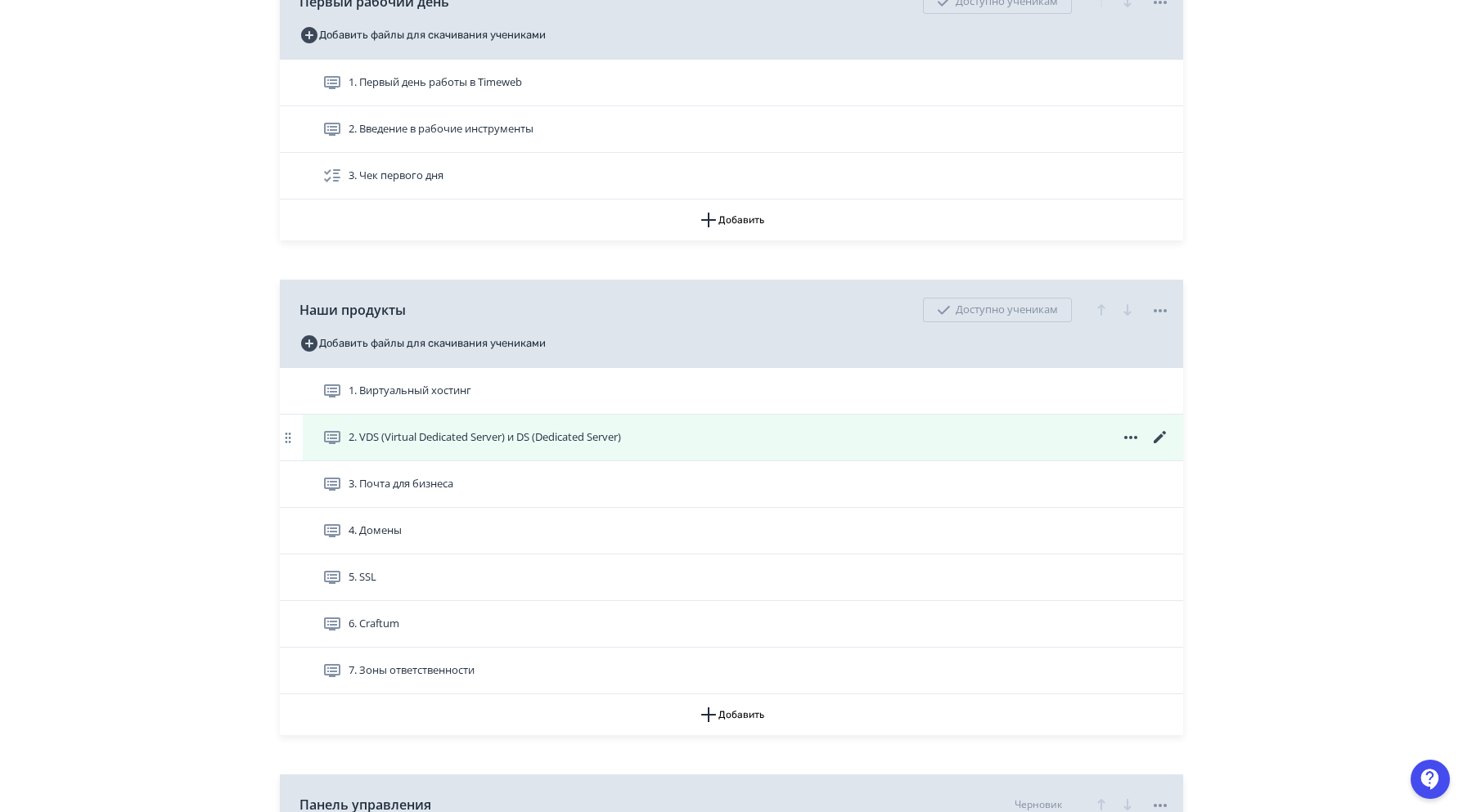
click at [553, 445] on span "2. VDS (Virtual Dedicated Server) и DS (Dedicated Server)" at bounding box center [484, 438] width 273 height 16
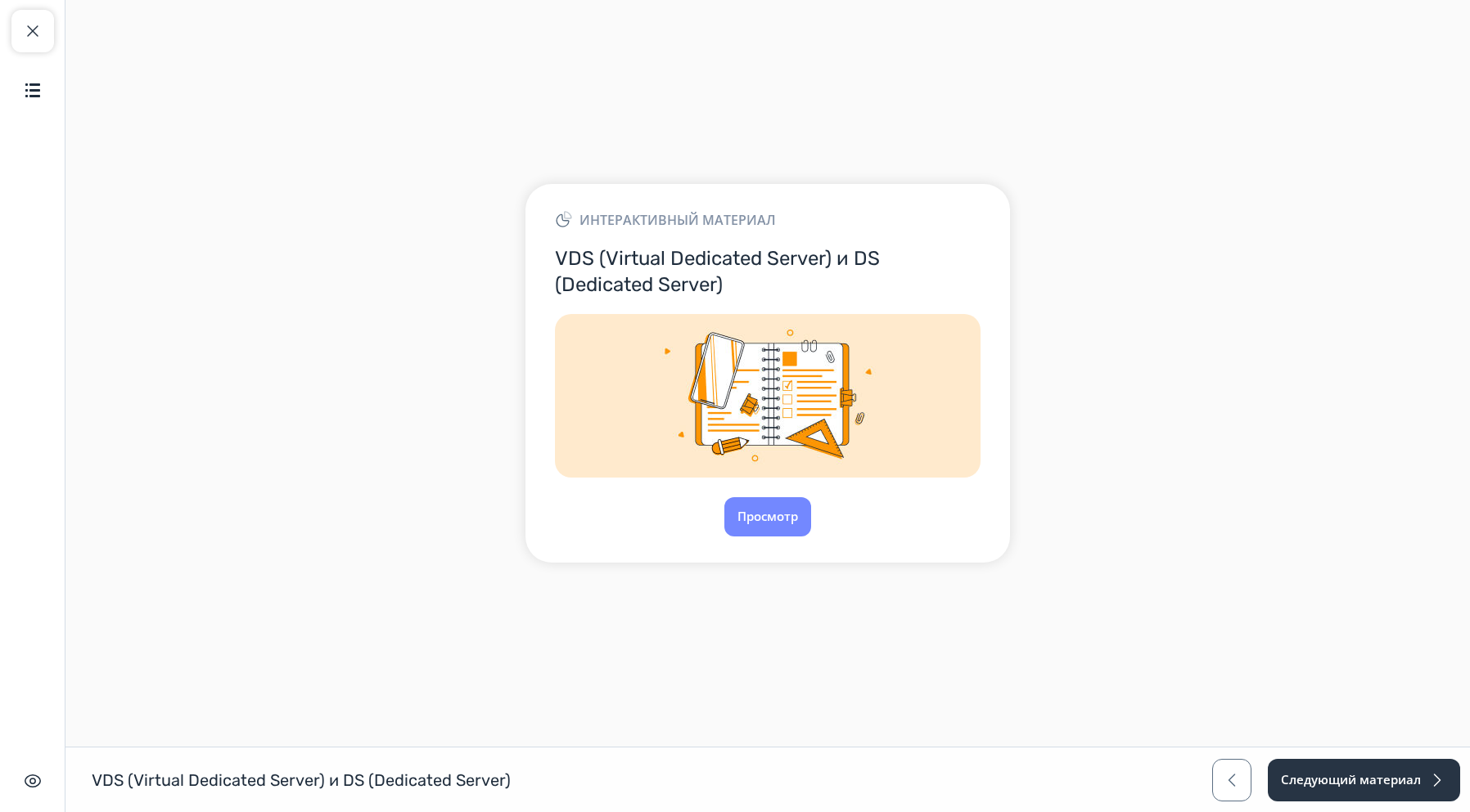
click at [832, 522] on div "Просмотр" at bounding box center [767, 516] width 426 height 39
click at [791, 516] on button "Просмотр" at bounding box center [767, 516] width 88 height 39
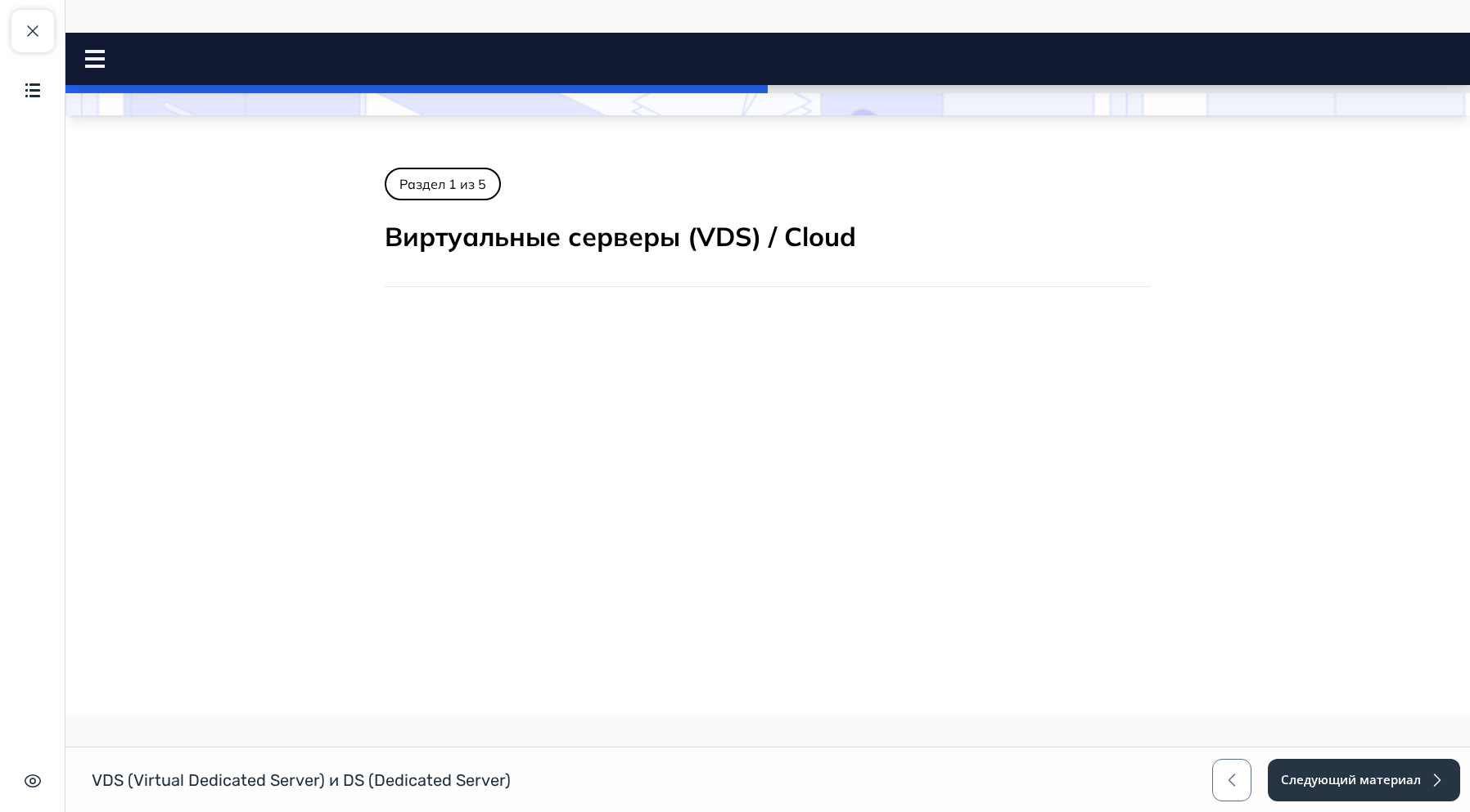
scroll to position [348, 0]
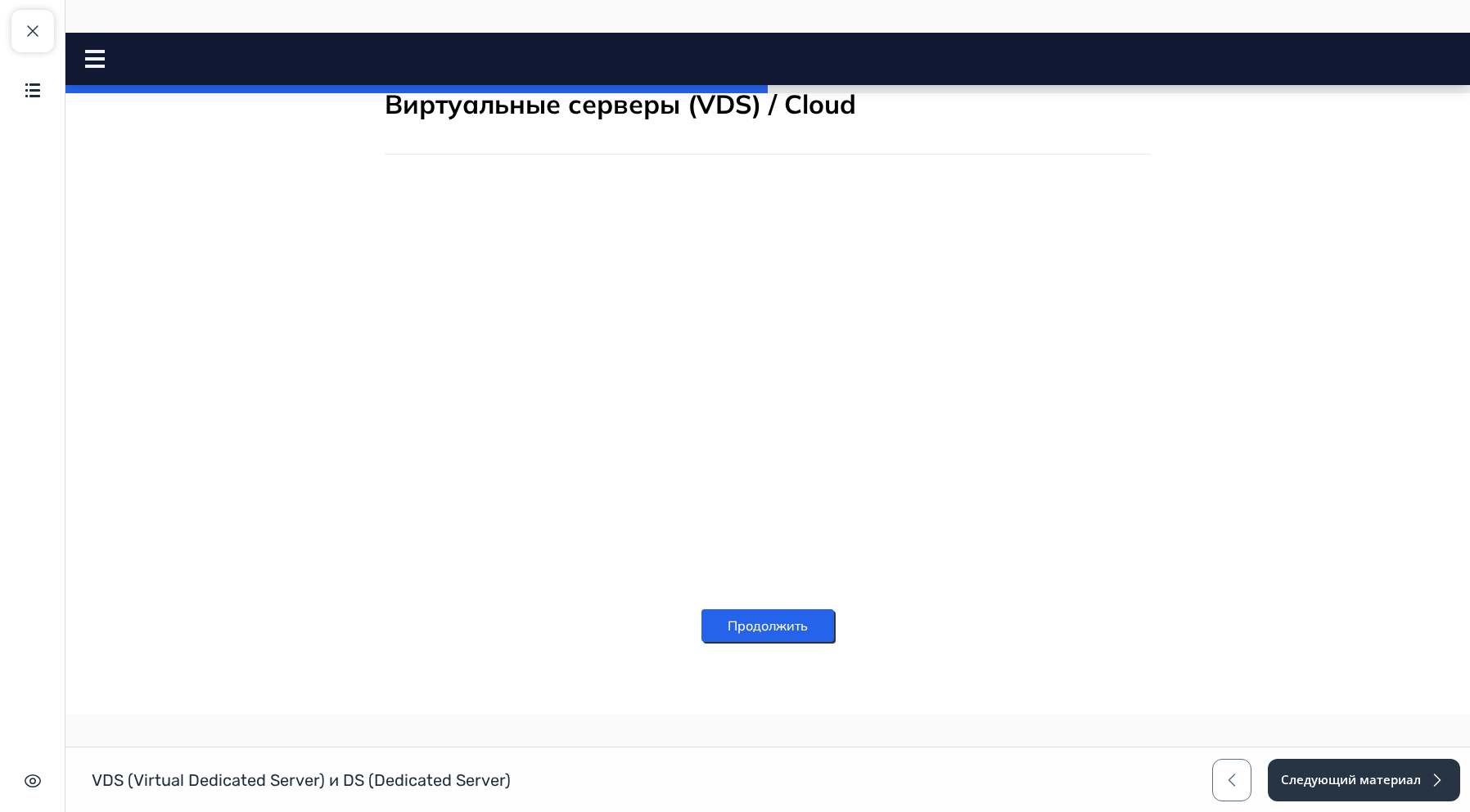
click at [781, 621] on button "Продолжить" at bounding box center [767, 626] width 132 height 33
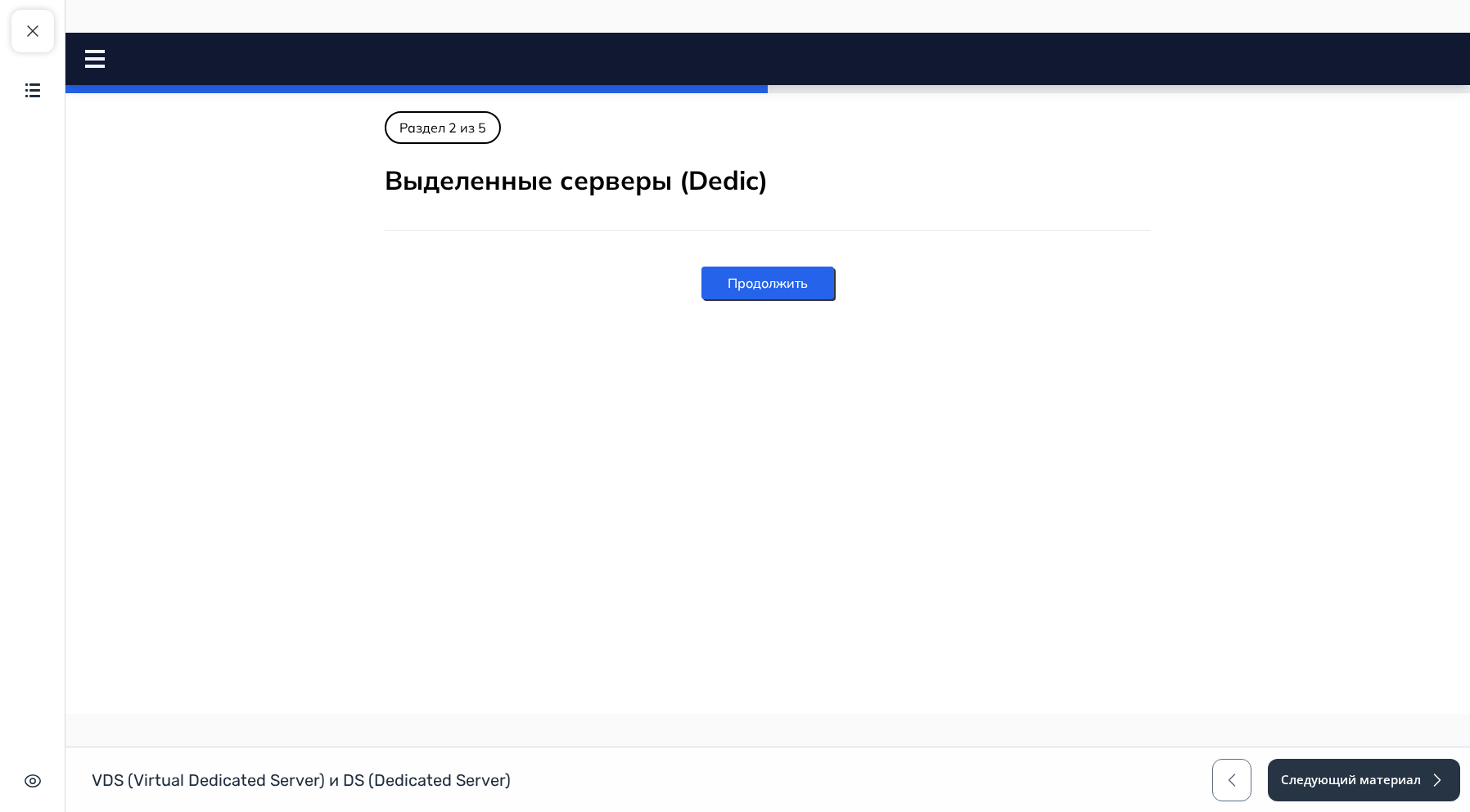
click at [802, 288] on button "Продолжить" at bounding box center [767, 283] width 132 height 33
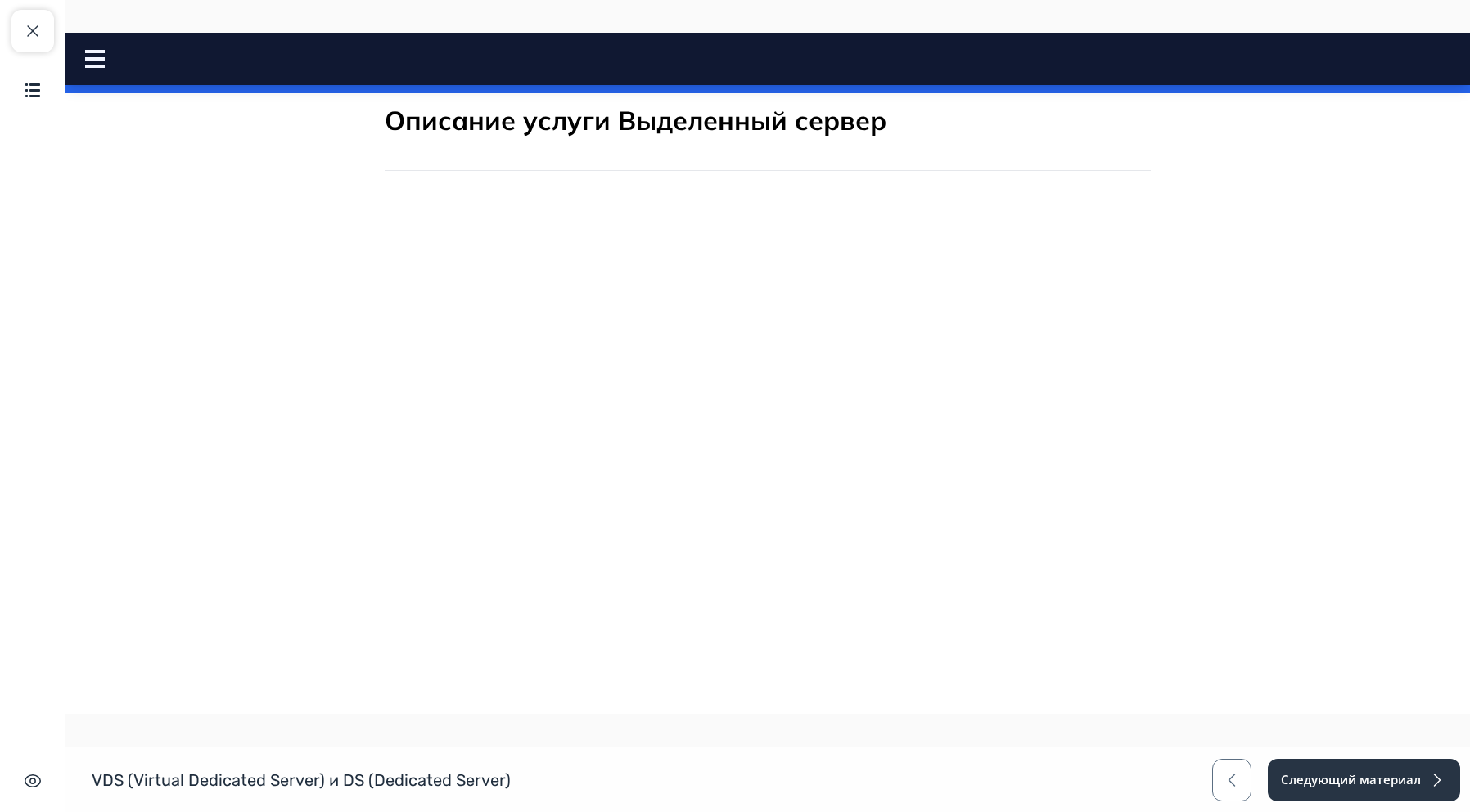
scroll to position [174, 0]
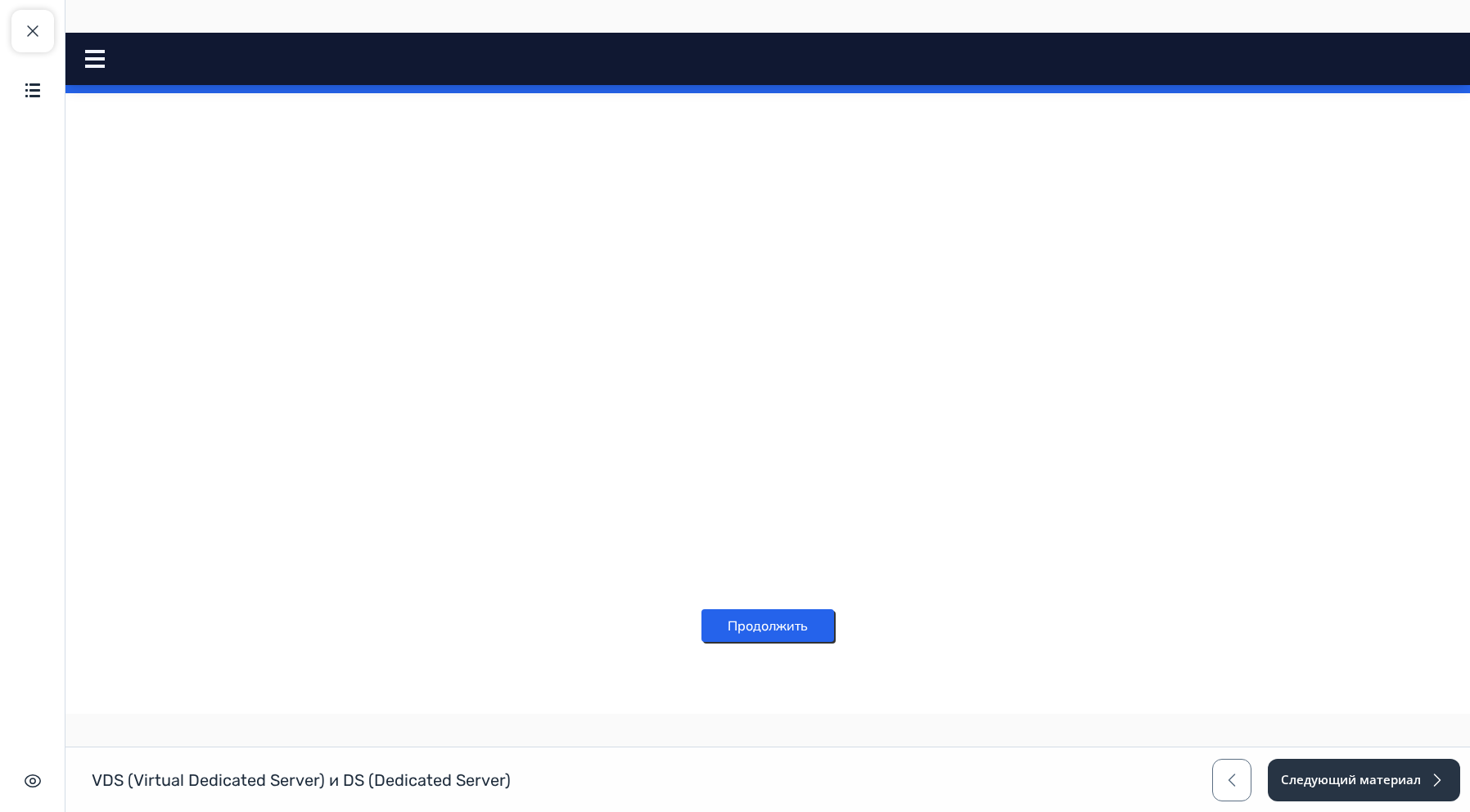
click at [824, 608] on div "Продолжить" at bounding box center [767, 625] width 132 height 72
click at [806, 613] on button "Продолжить" at bounding box center [767, 626] width 132 height 33
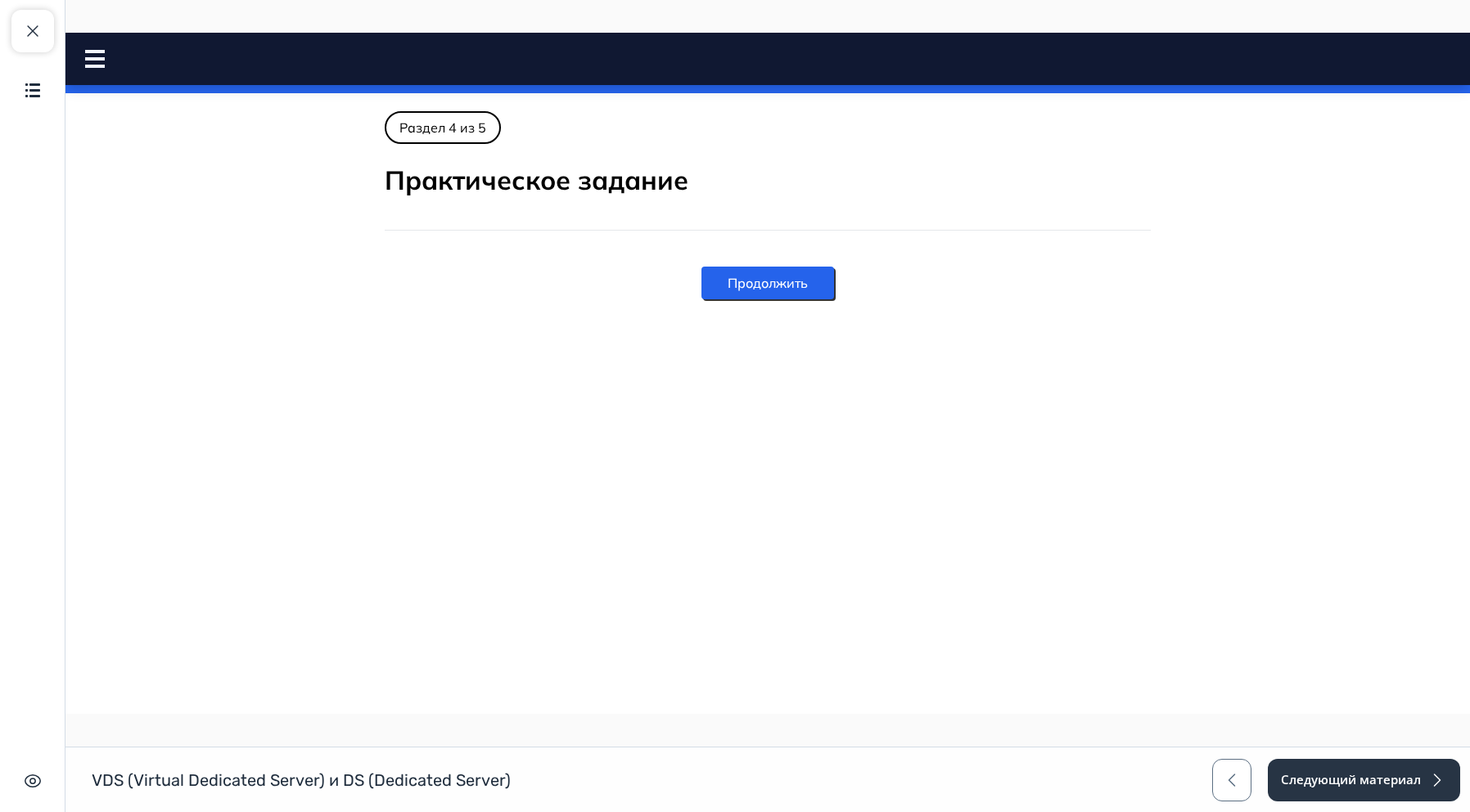
scroll to position [0, 0]
click at [804, 278] on button "Продолжить" at bounding box center [767, 283] width 132 height 33
drag, startPoint x: 1096, startPoint y: 383, endPoint x: 971, endPoint y: 385, distance: 125.0
click at [1096, 299] on html "VDS и DS Close panel 100% пройдено" at bounding box center [767, 166] width 1404 height 266
click at [93, 57] on rect at bounding box center [94, 59] width 20 height 3
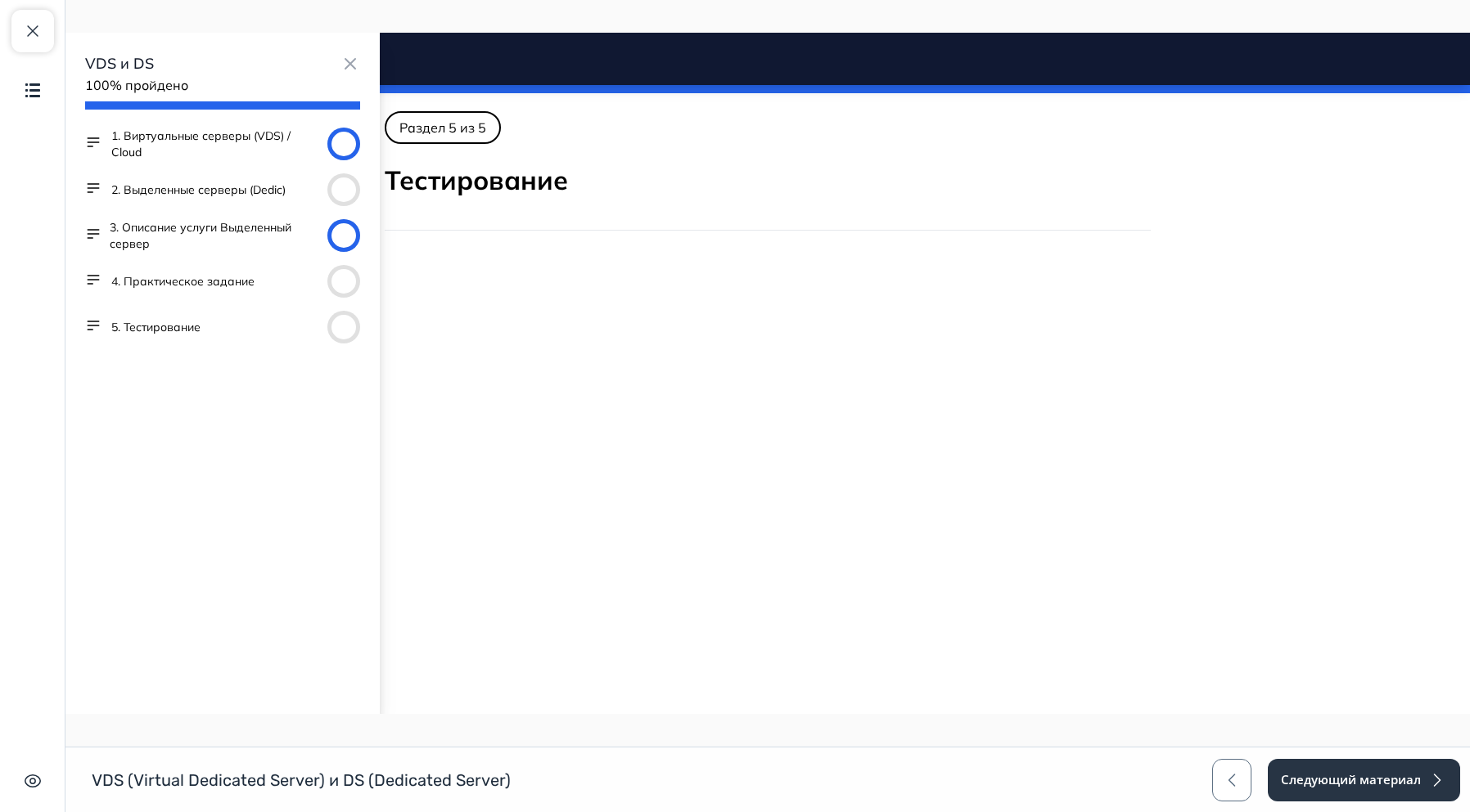
click at [175, 227] on button "3. Описание услуги Выделенный сервер" at bounding box center [215, 235] width 211 height 33
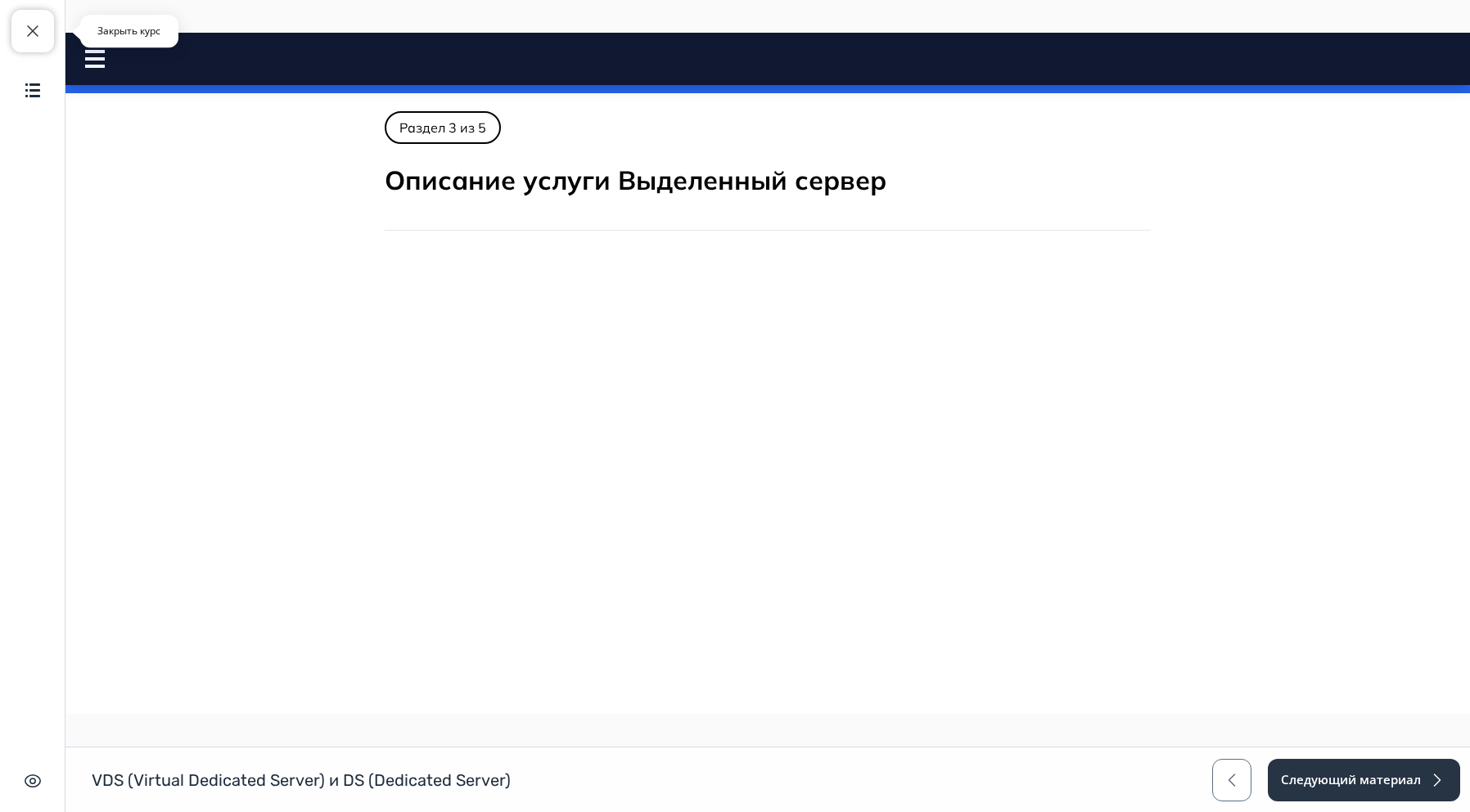
click at [13, 32] on button "Закрыть курс" at bounding box center [32, 30] width 42 height 42
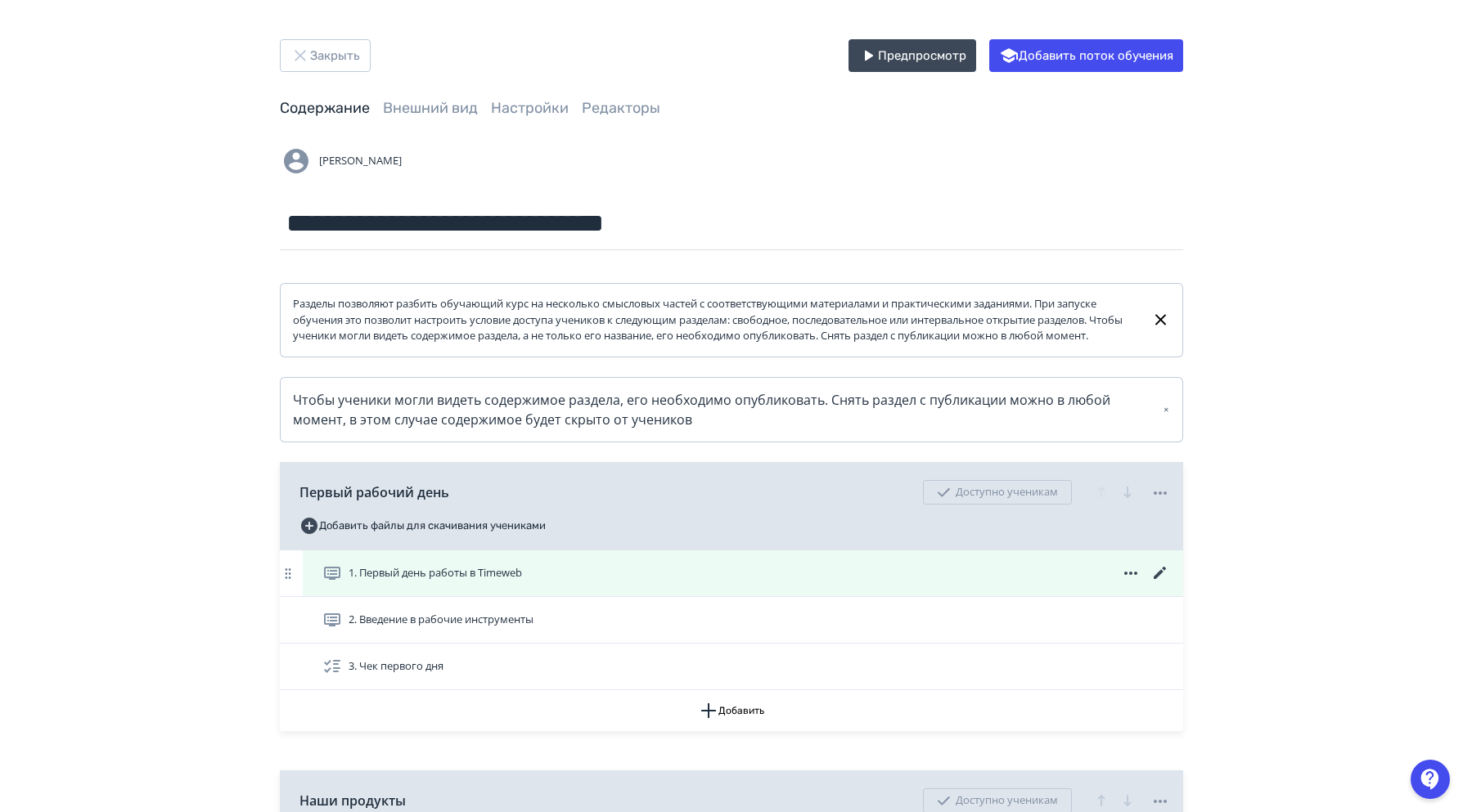
click at [510, 583] on span "1. Первый день работы в Timeweb" at bounding box center [426, 573] width 206 height 20
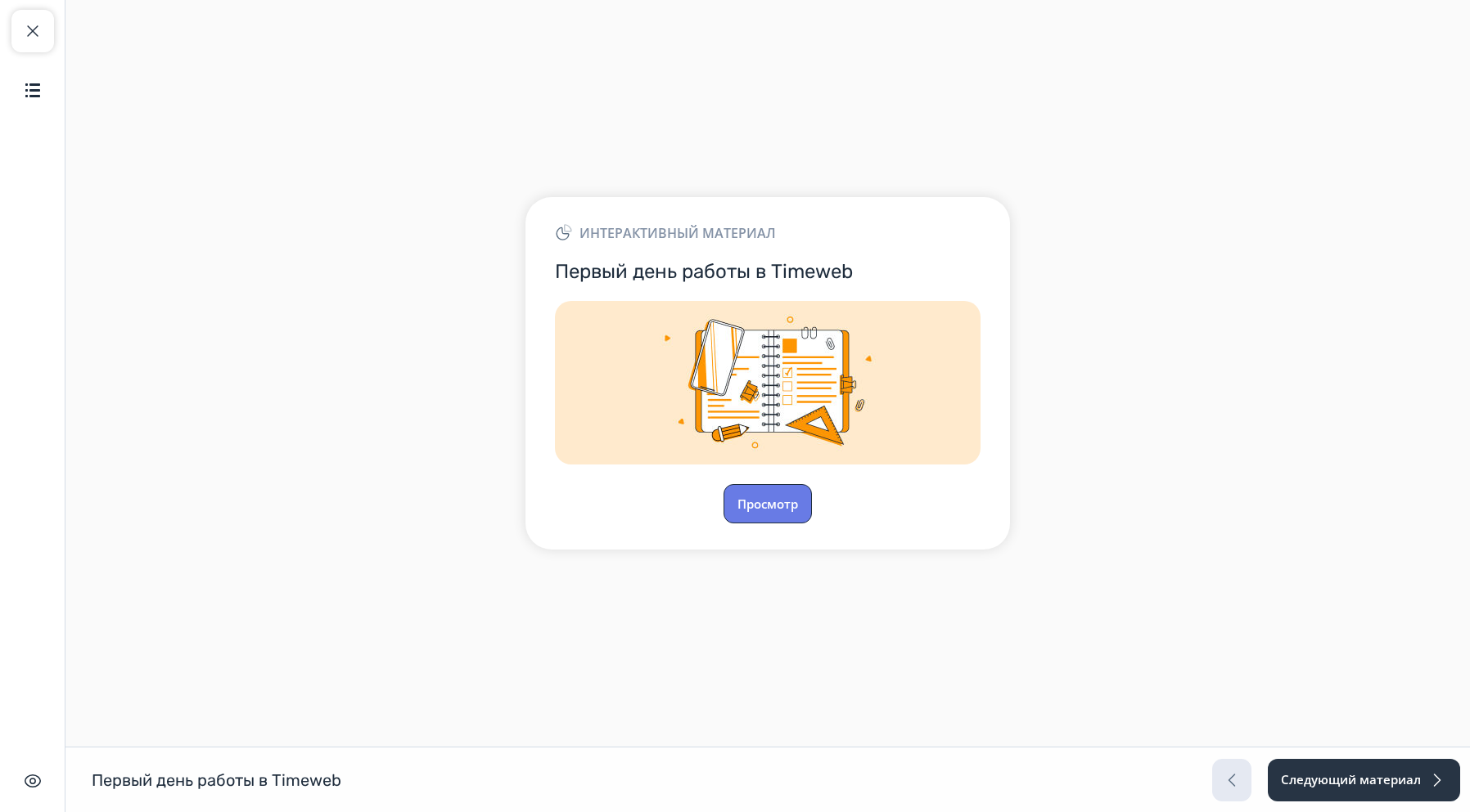
click at [757, 515] on button "Просмотр" at bounding box center [767, 503] width 88 height 39
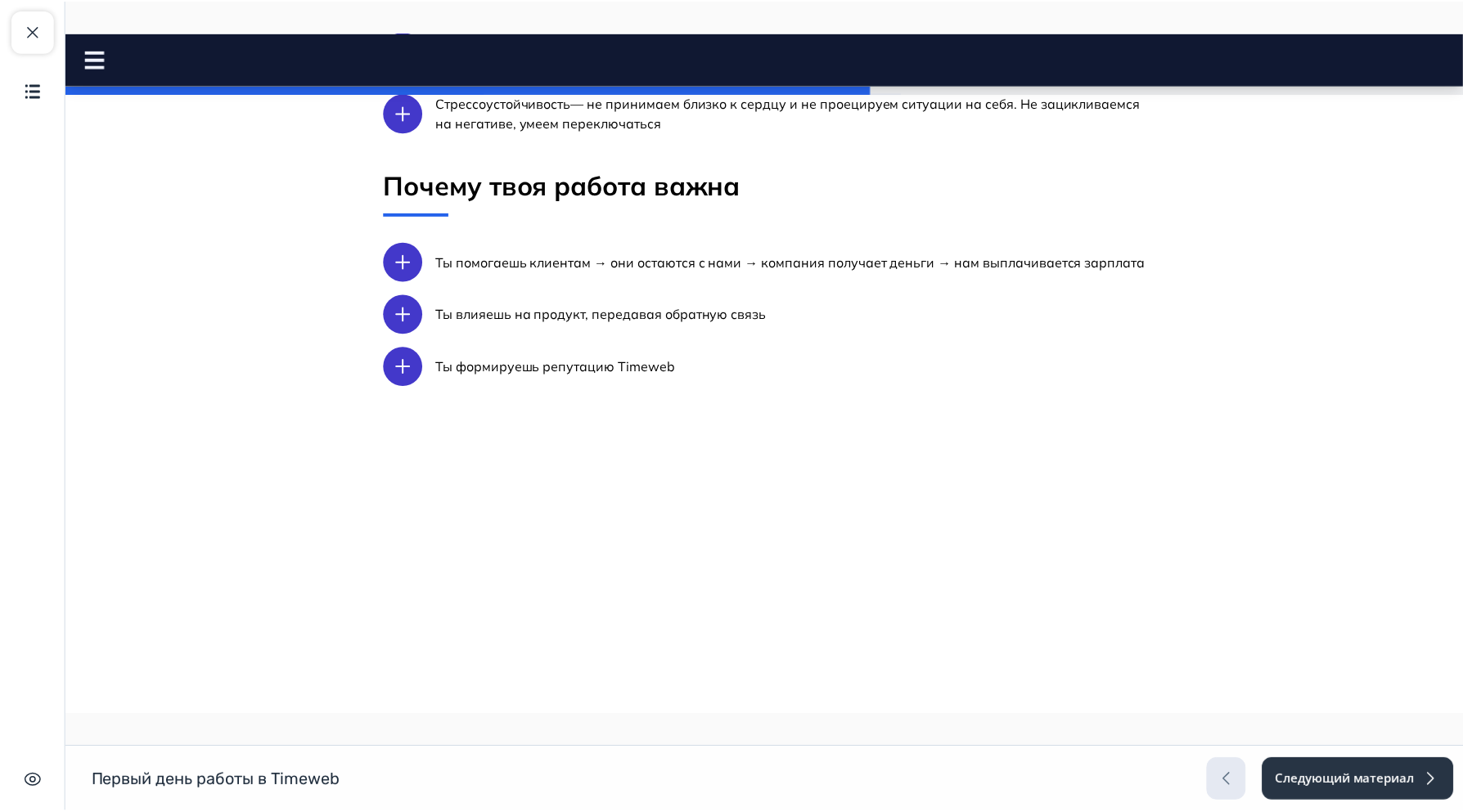
scroll to position [1636, 0]
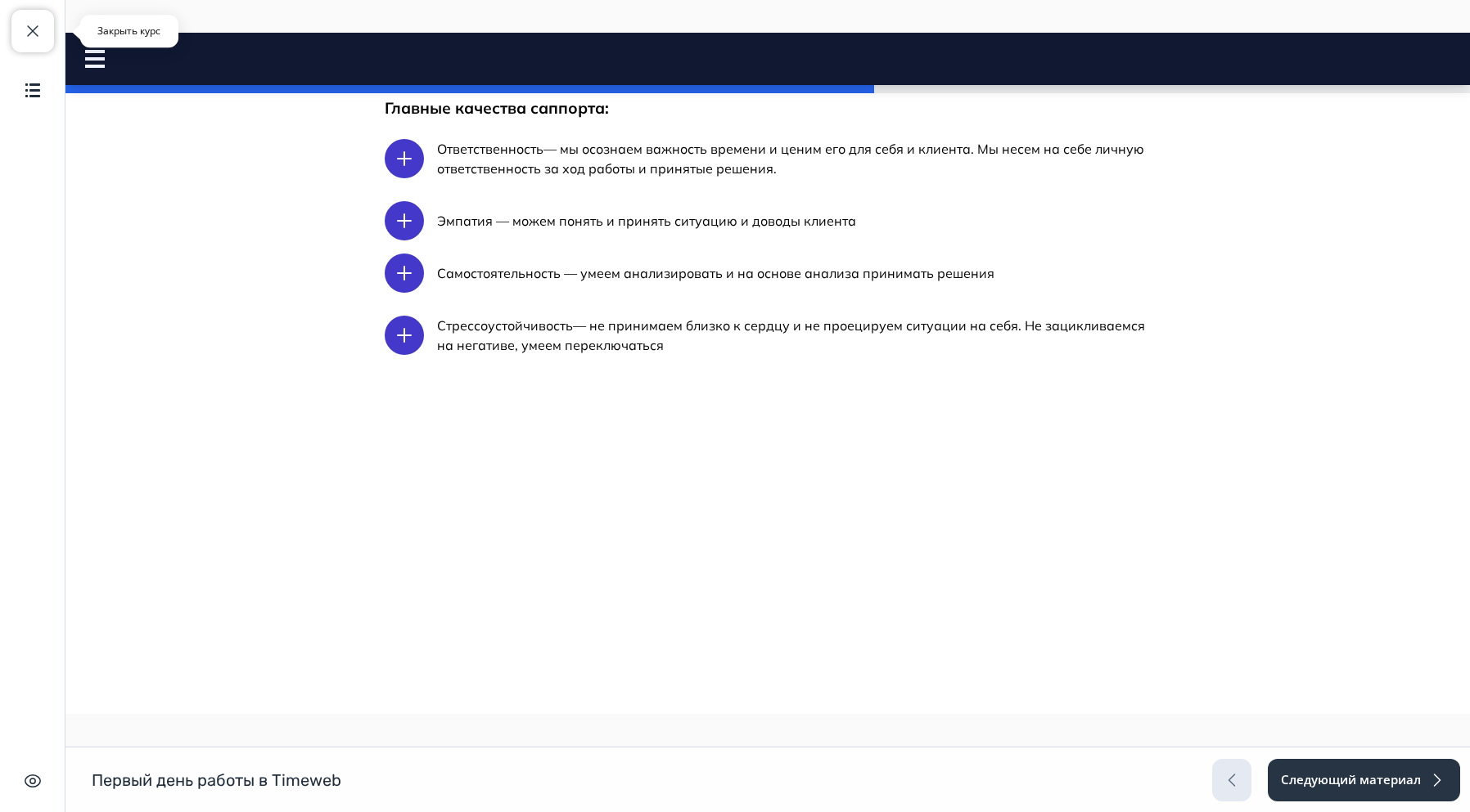
click at [33, 29] on span "button" at bounding box center [32, 31] width 20 height 20
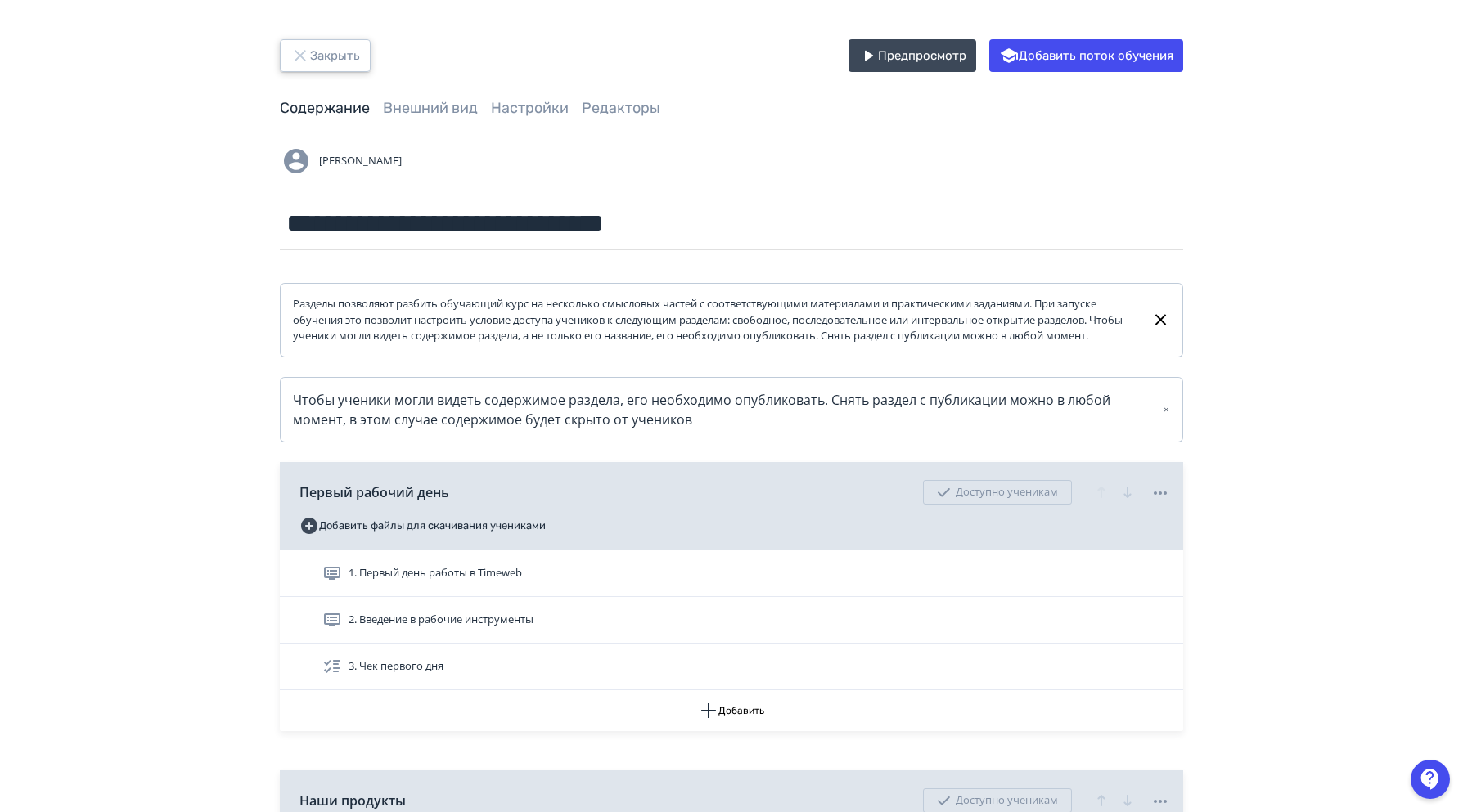
click at [318, 70] on button "Закрыть" at bounding box center [324, 55] width 91 height 33
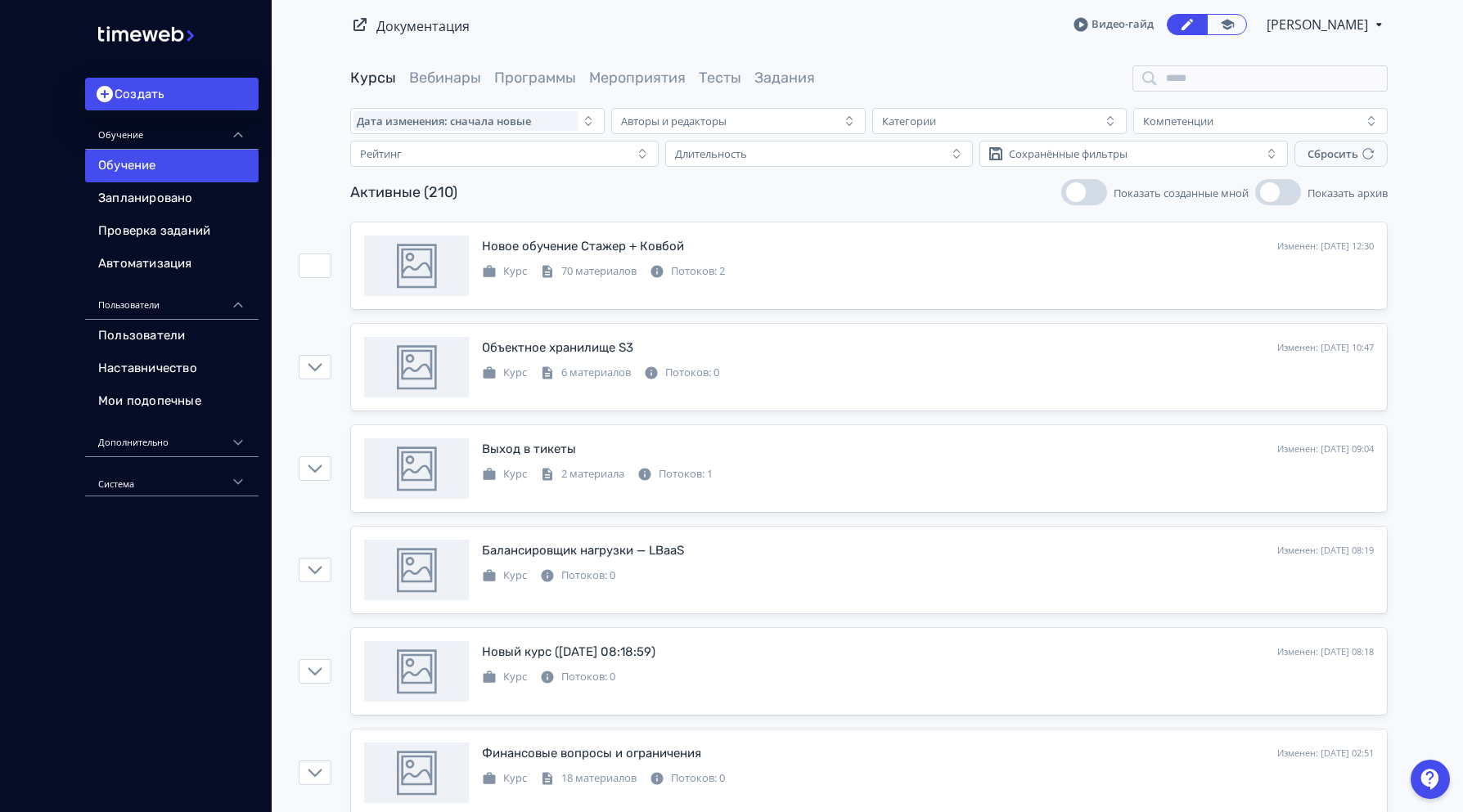
click at [0, 0] on icon at bounding box center [0, 0] width 0 height 0
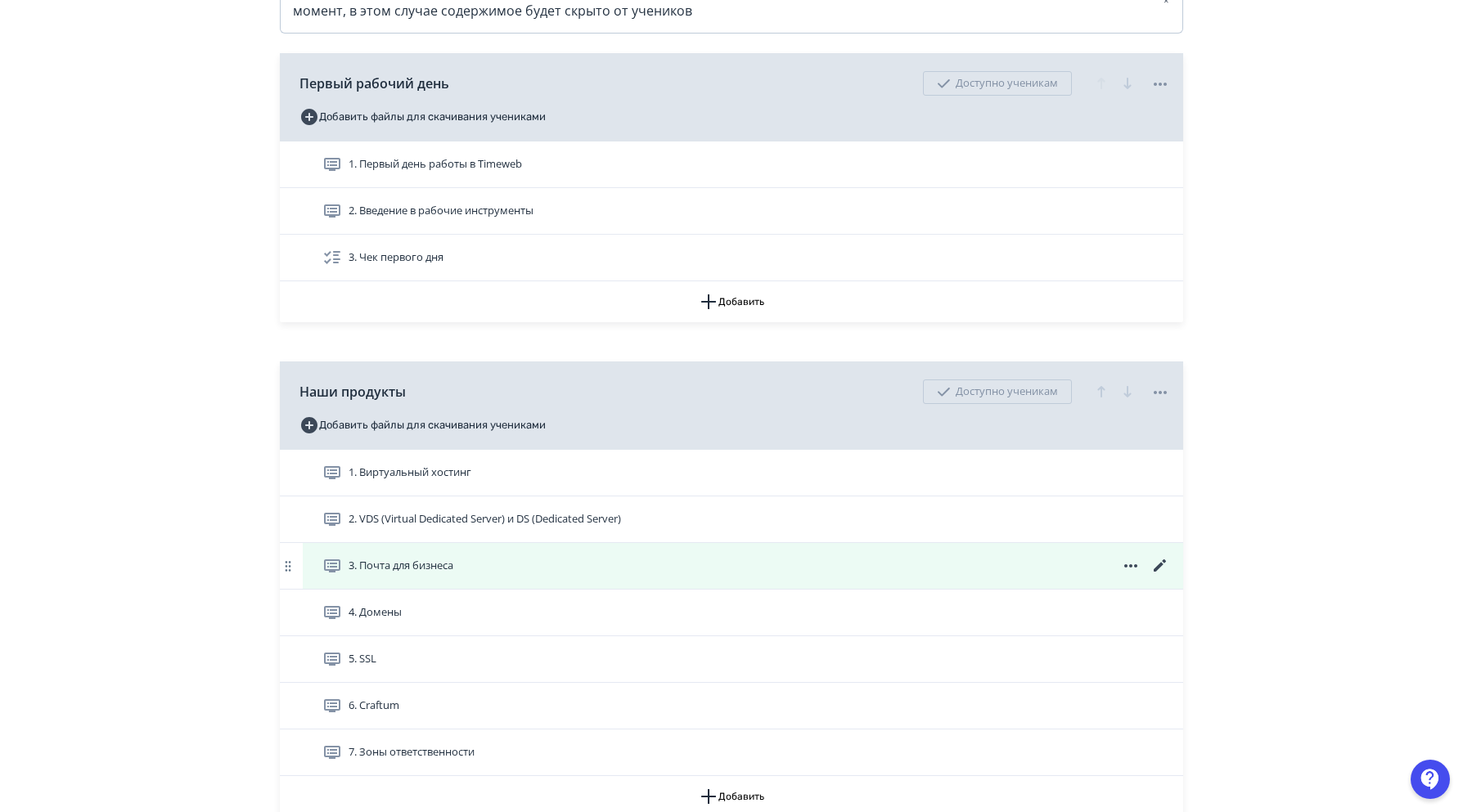
scroll to position [572, 0]
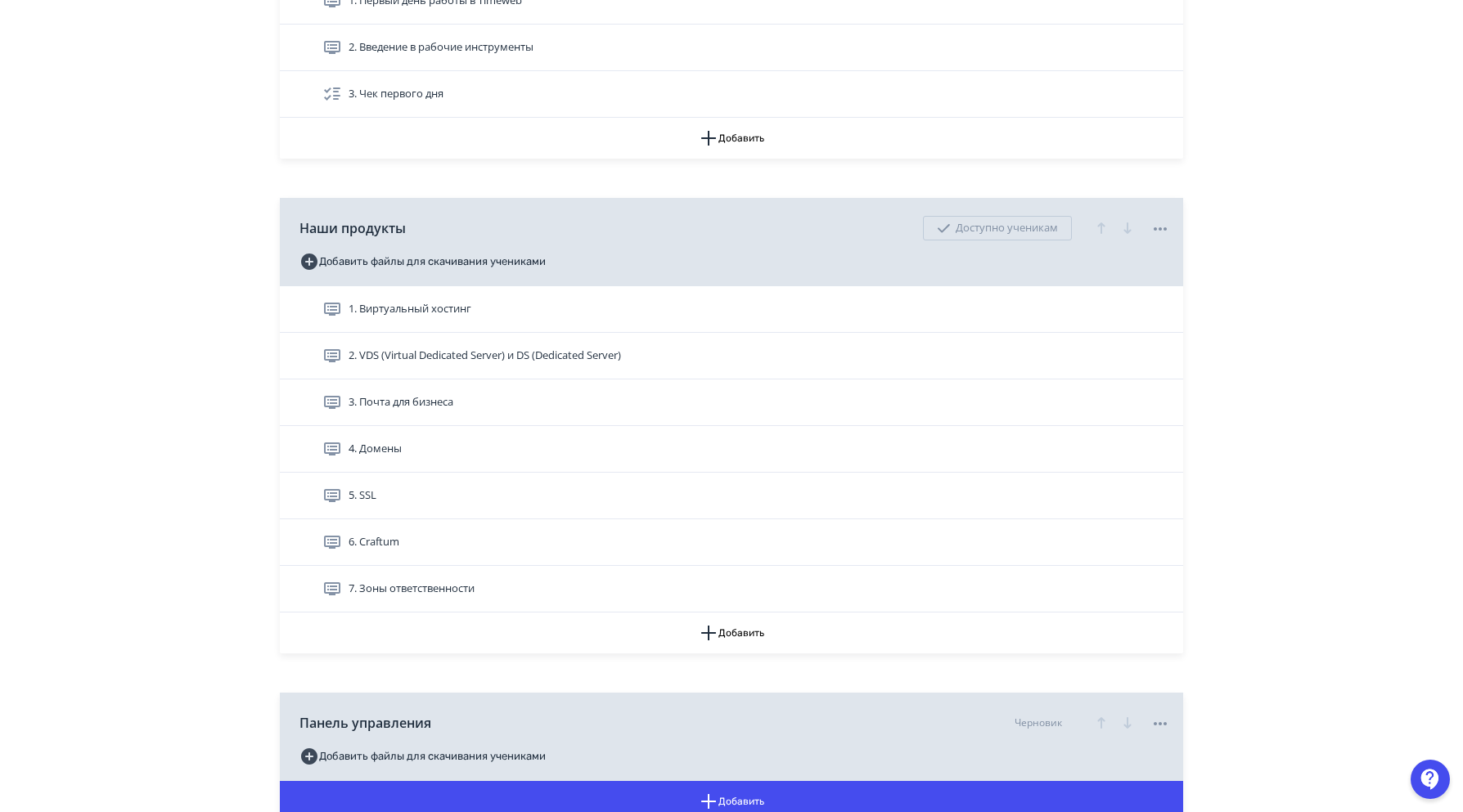
drag, startPoint x: 523, startPoint y: 376, endPoint x: 1375, endPoint y: 399, distance: 852.3
click at [523, 364] on span "2. VDS (Virtual Dedicated Server) и DS (Dedicated Server)" at bounding box center [484, 355] width 273 height 16
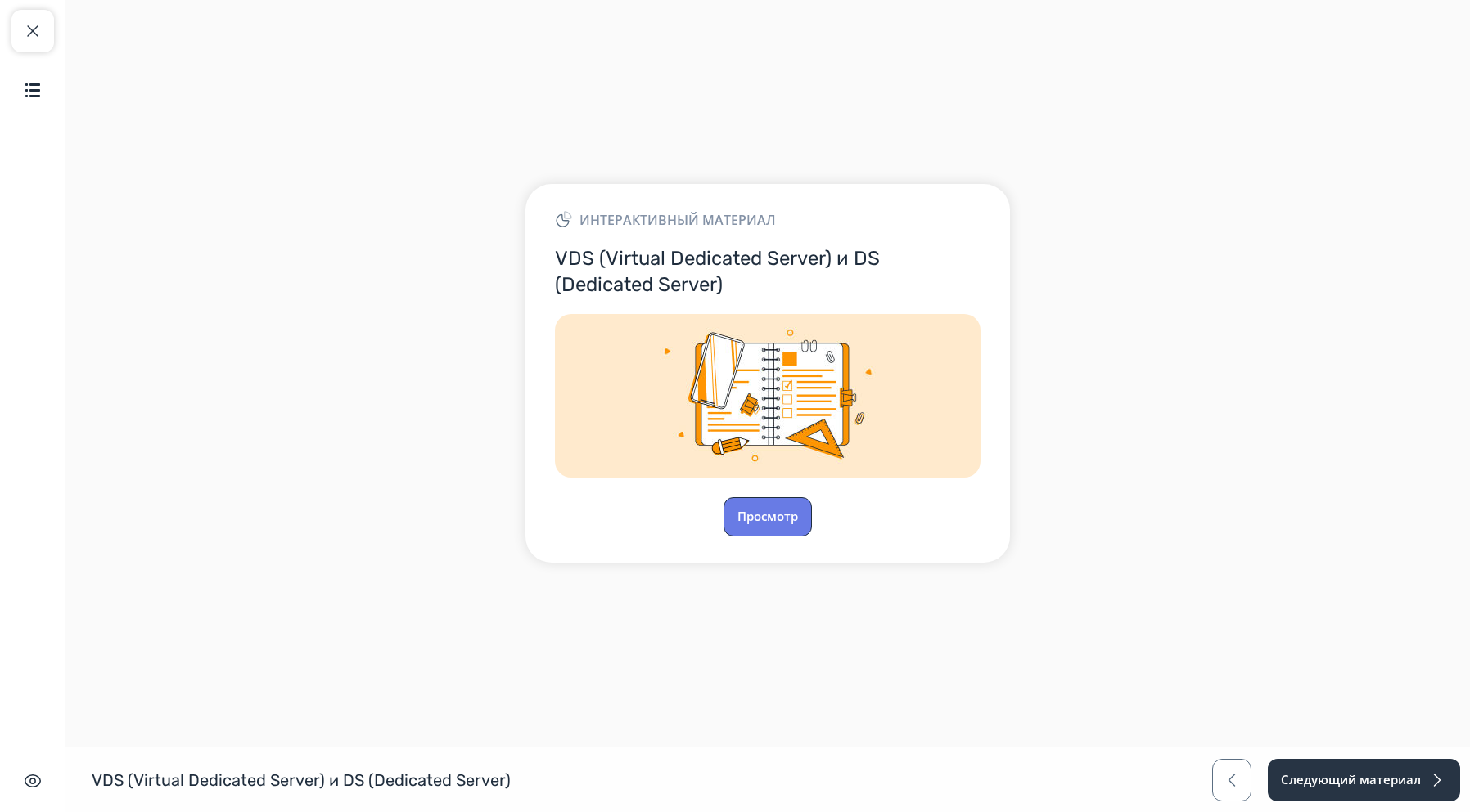
click at [769, 530] on button "Просмотр" at bounding box center [767, 516] width 88 height 39
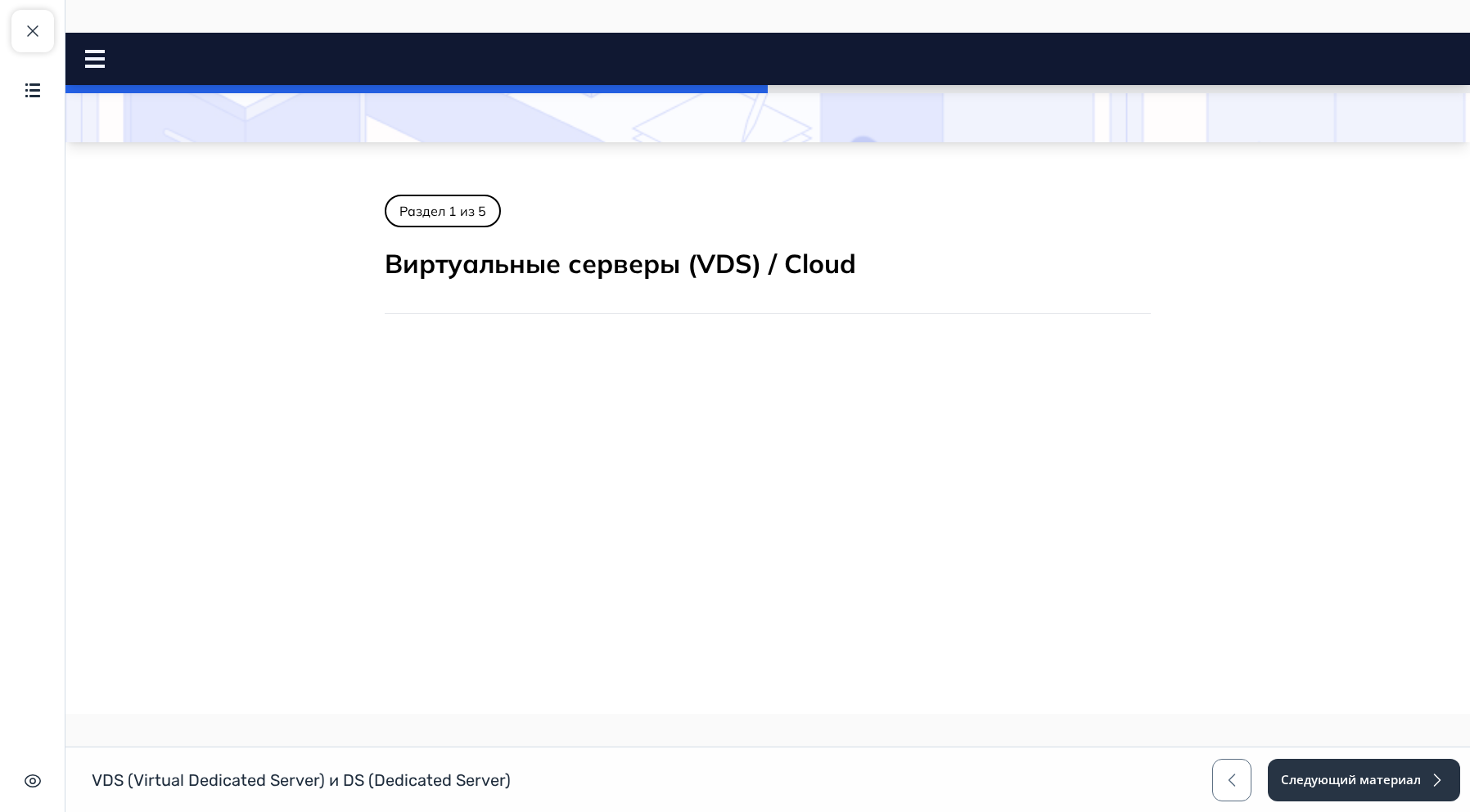
scroll to position [348, 0]
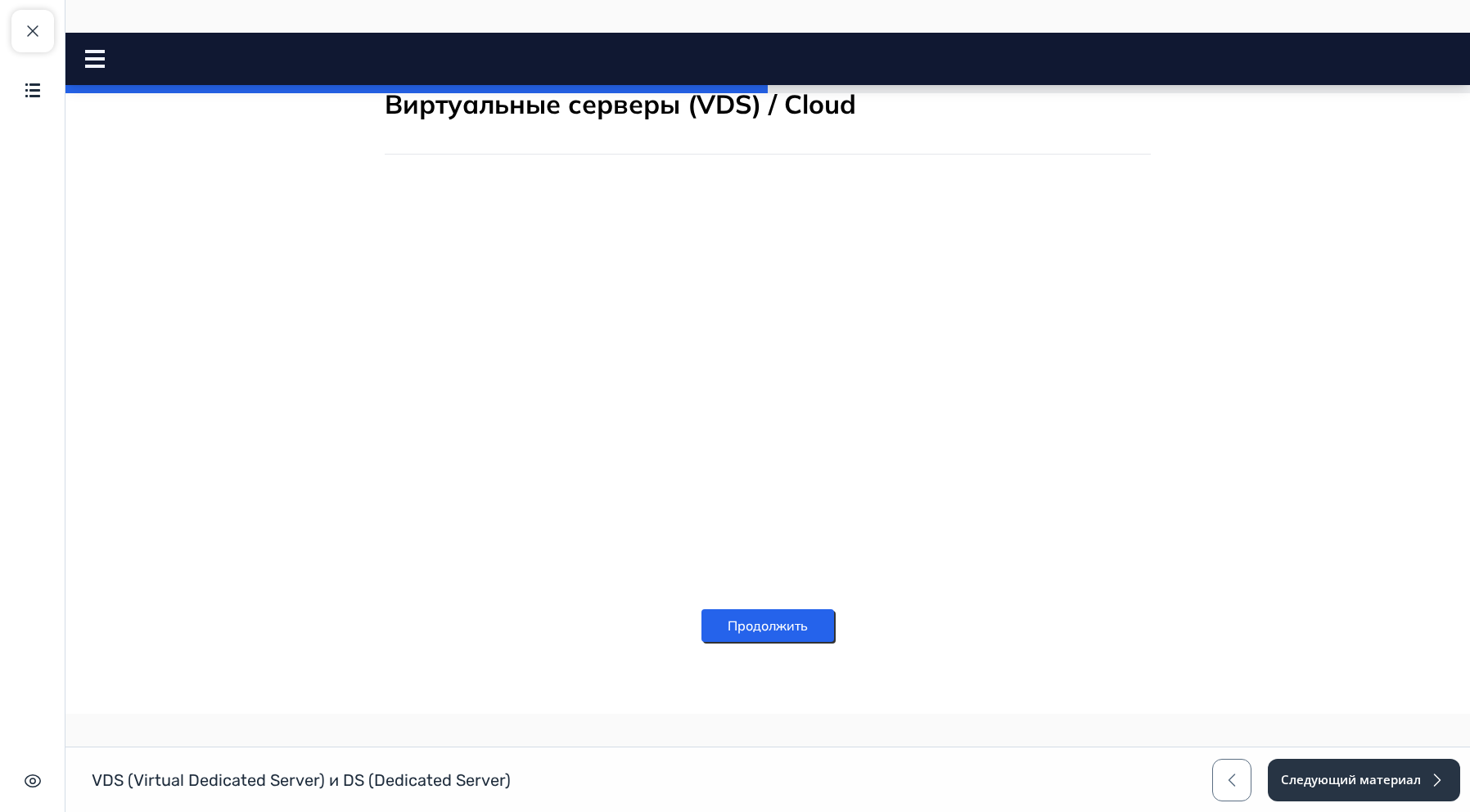
click at [737, 621] on button "Продолжить" at bounding box center [767, 626] width 132 height 33
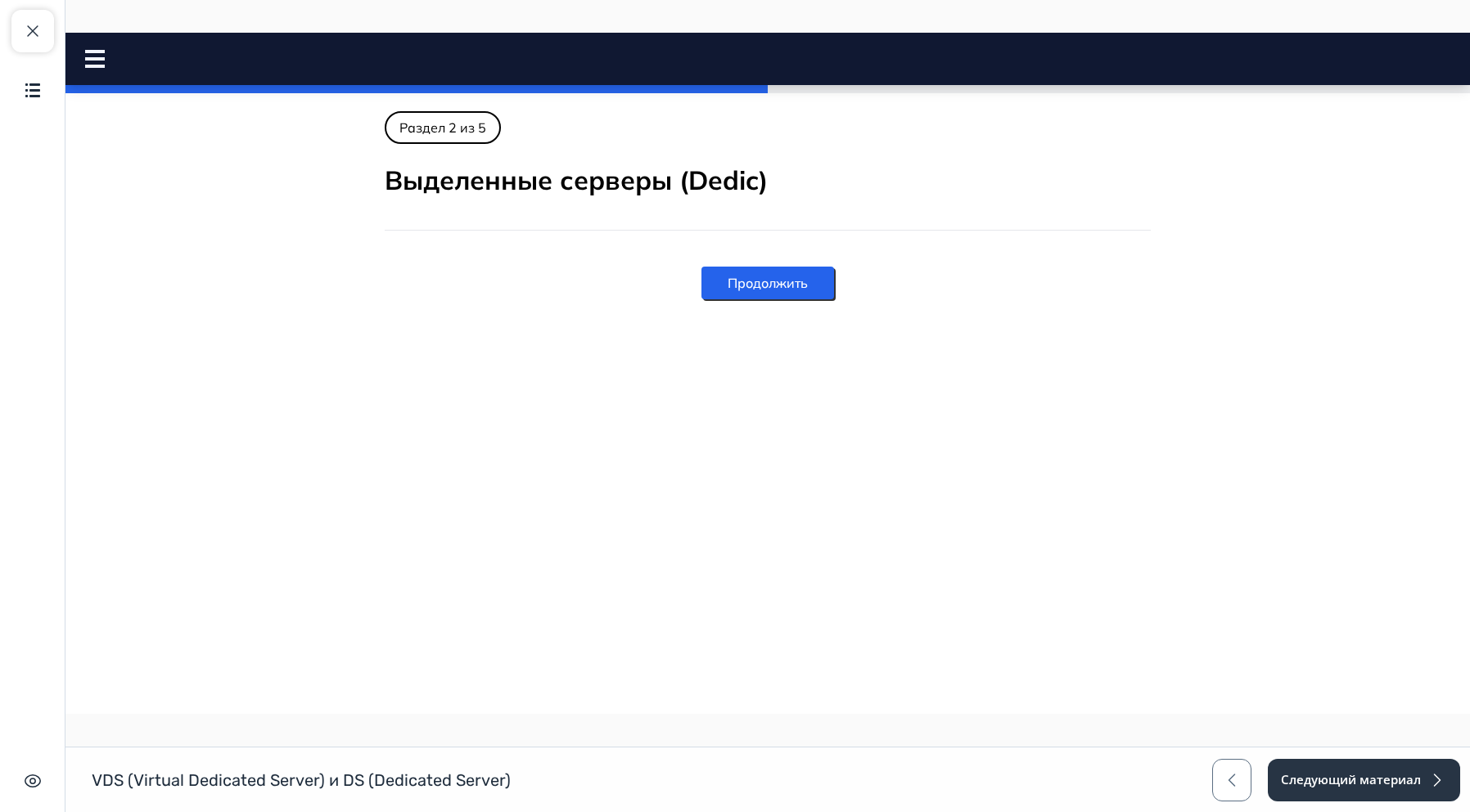
click at [781, 272] on button "Продолжить" at bounding box center [767, 283] width 132 height 33
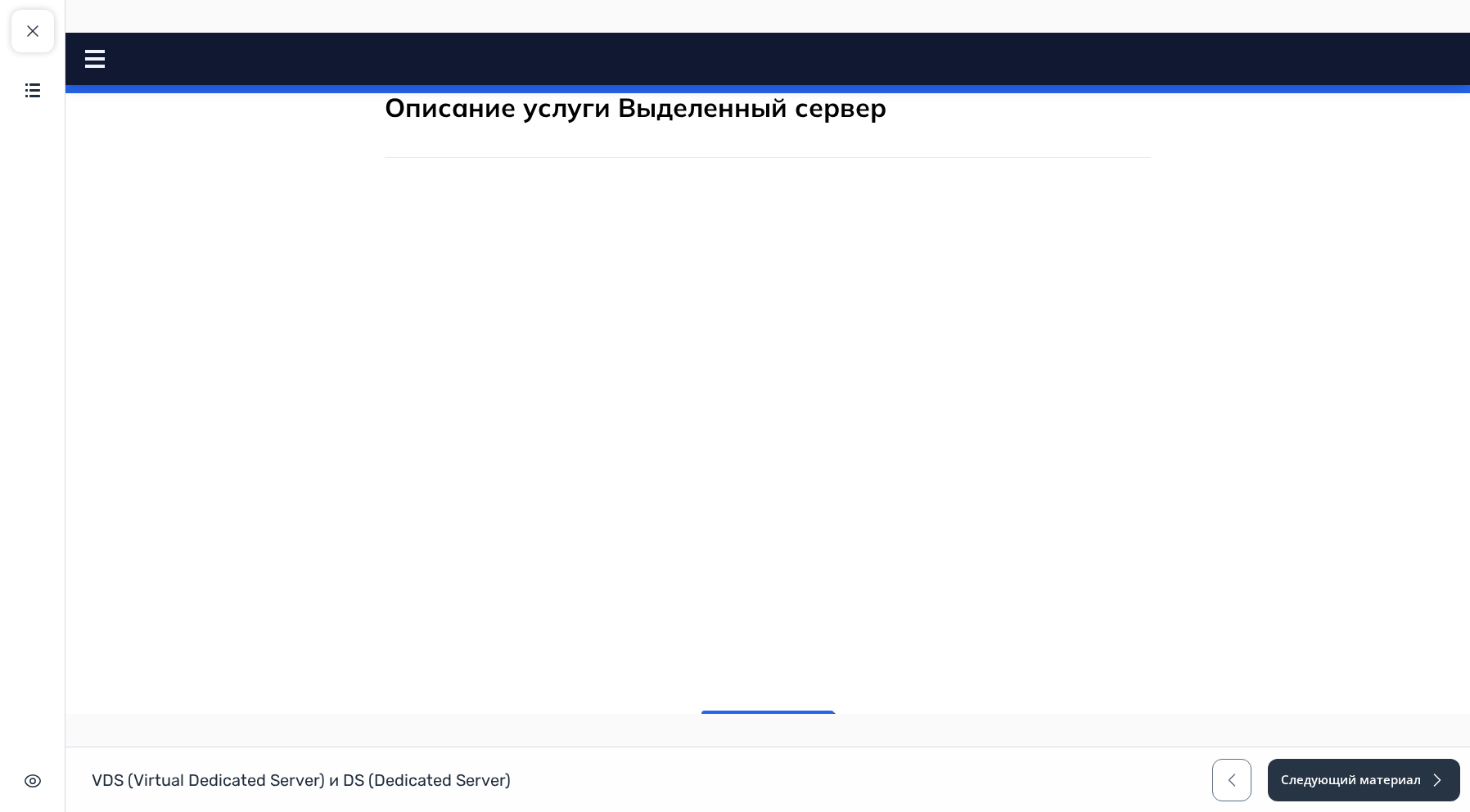
scroll to position [174, 0]
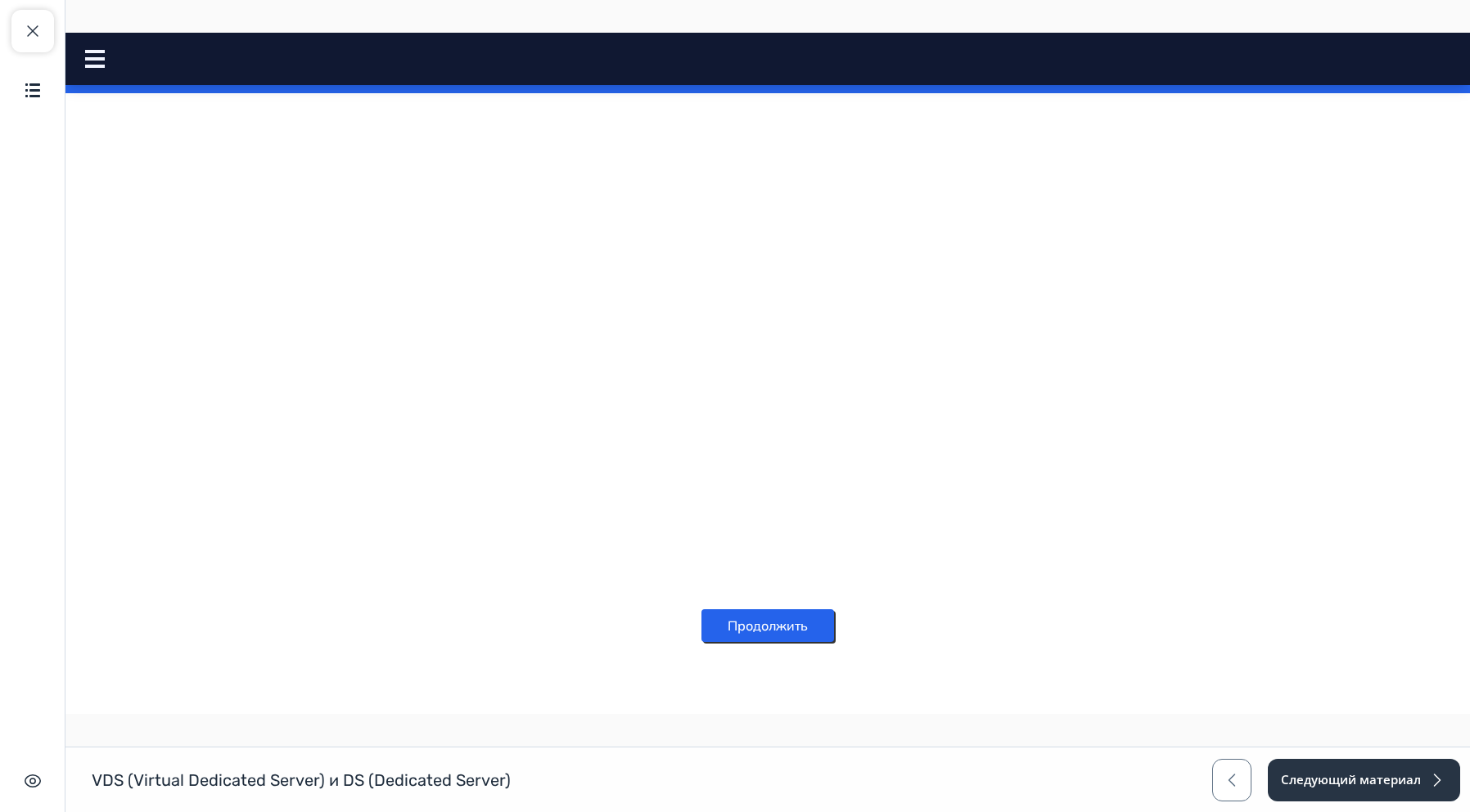
click at [778, 620] on button "Продолжить" at bounding box center [767, 626] width 132 height 33
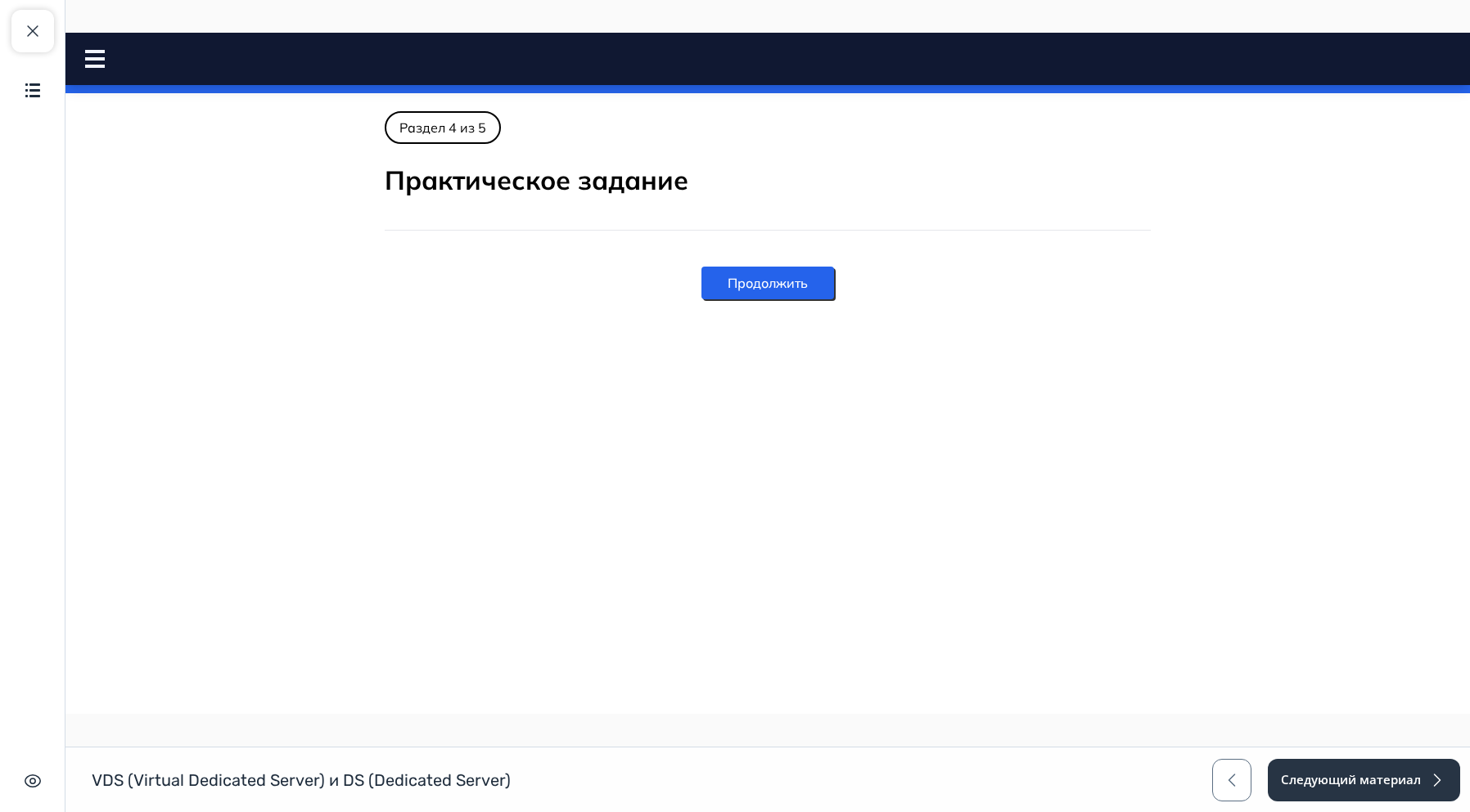
click at [754, 280] on button "Продолжить" at bounding box center [767, 283] width 132 height 33
click at [1047, 299] on html "VDS и DS Close panel 100% пройдено" at bounding box center [767, 166] width 1404 height 266
